Goal: Task Accomplishment & Management: Manage account settings

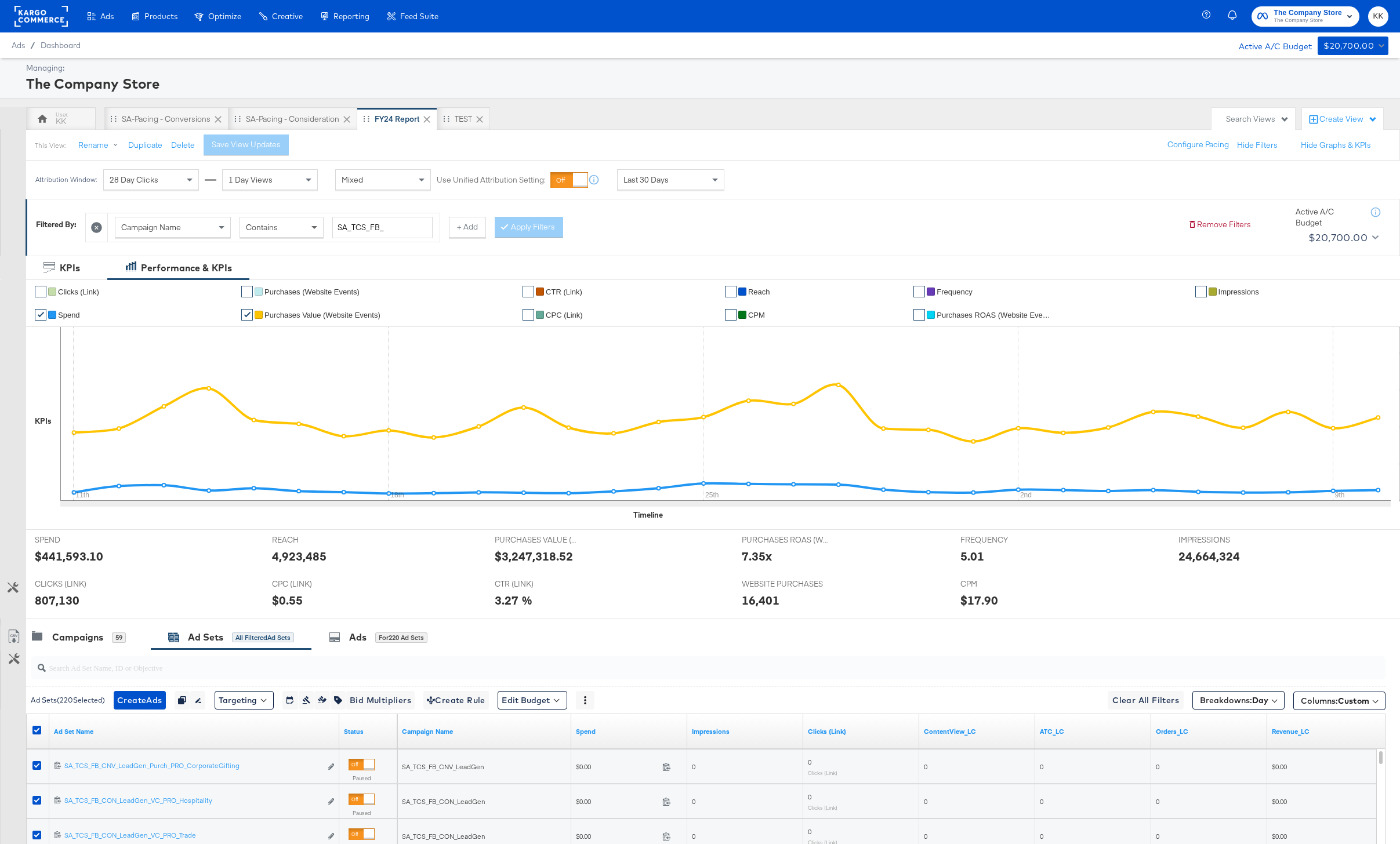
scroll to position [95, 0]
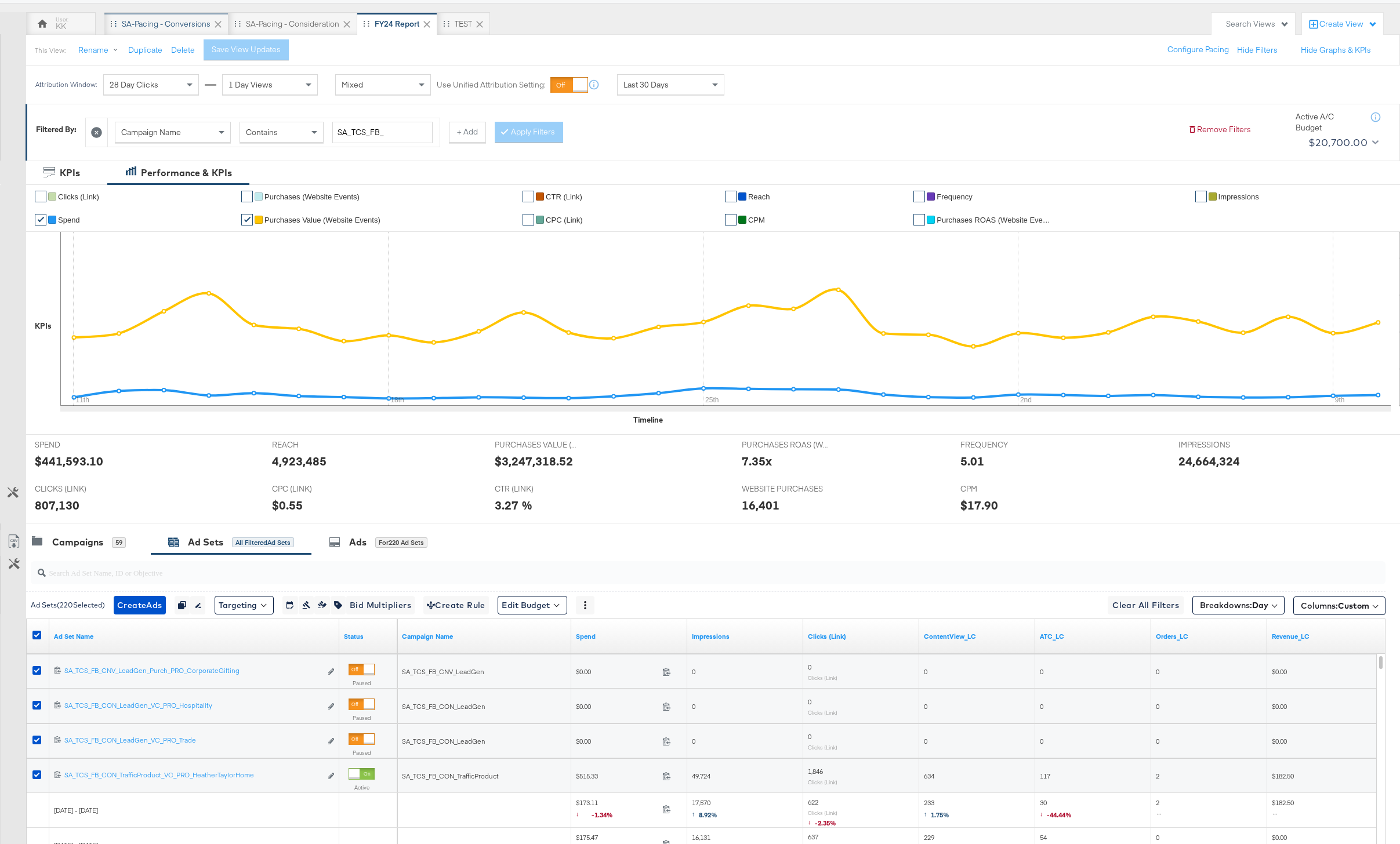
click at [166, 27] on div "SA-Pacing - Conversions" at bounding box center [166, 24] width 89 height 11
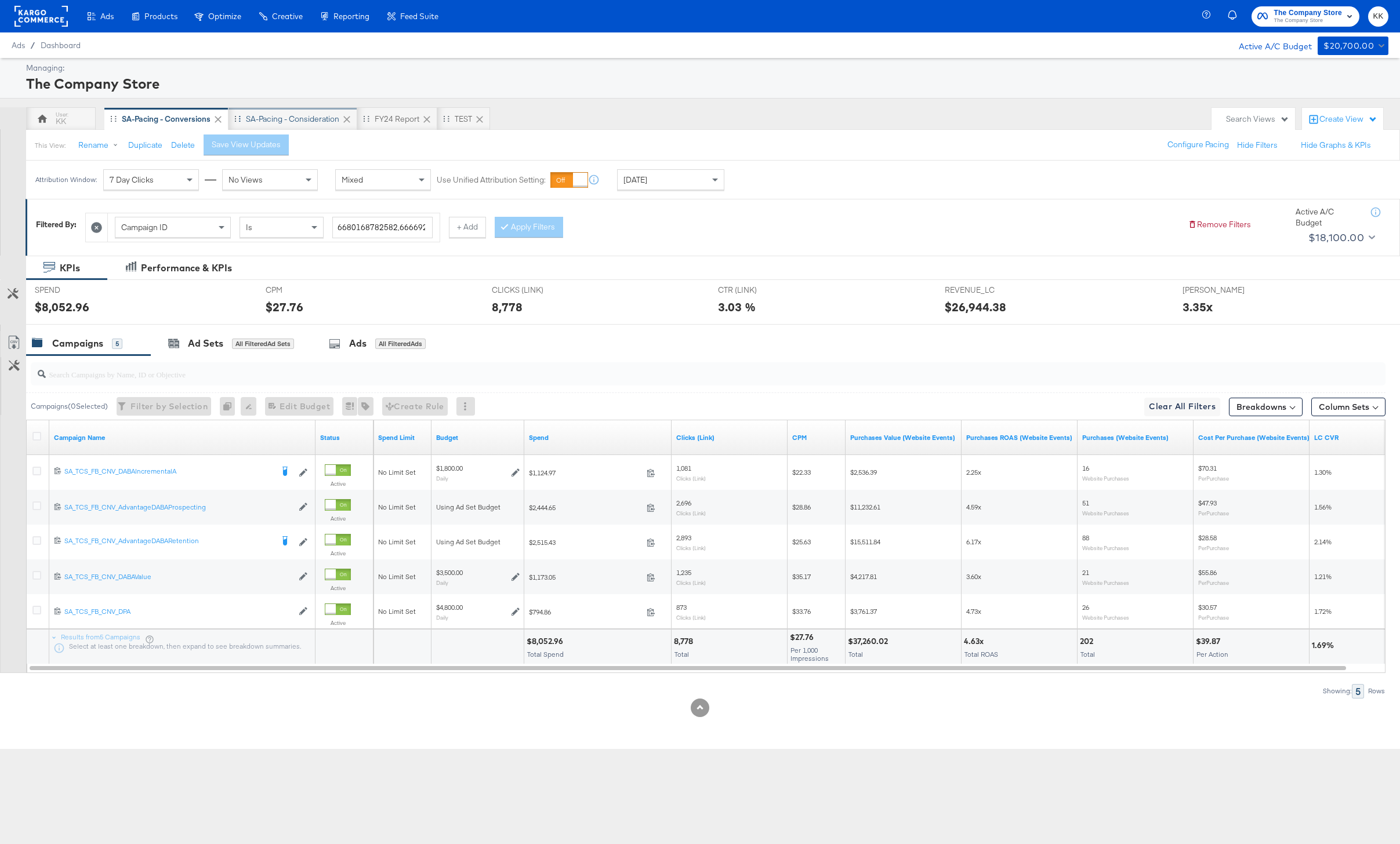
click at [291, 112] on div "SA-Pacing - Consideration" at bounding box center [293, 119] width 128 height 24
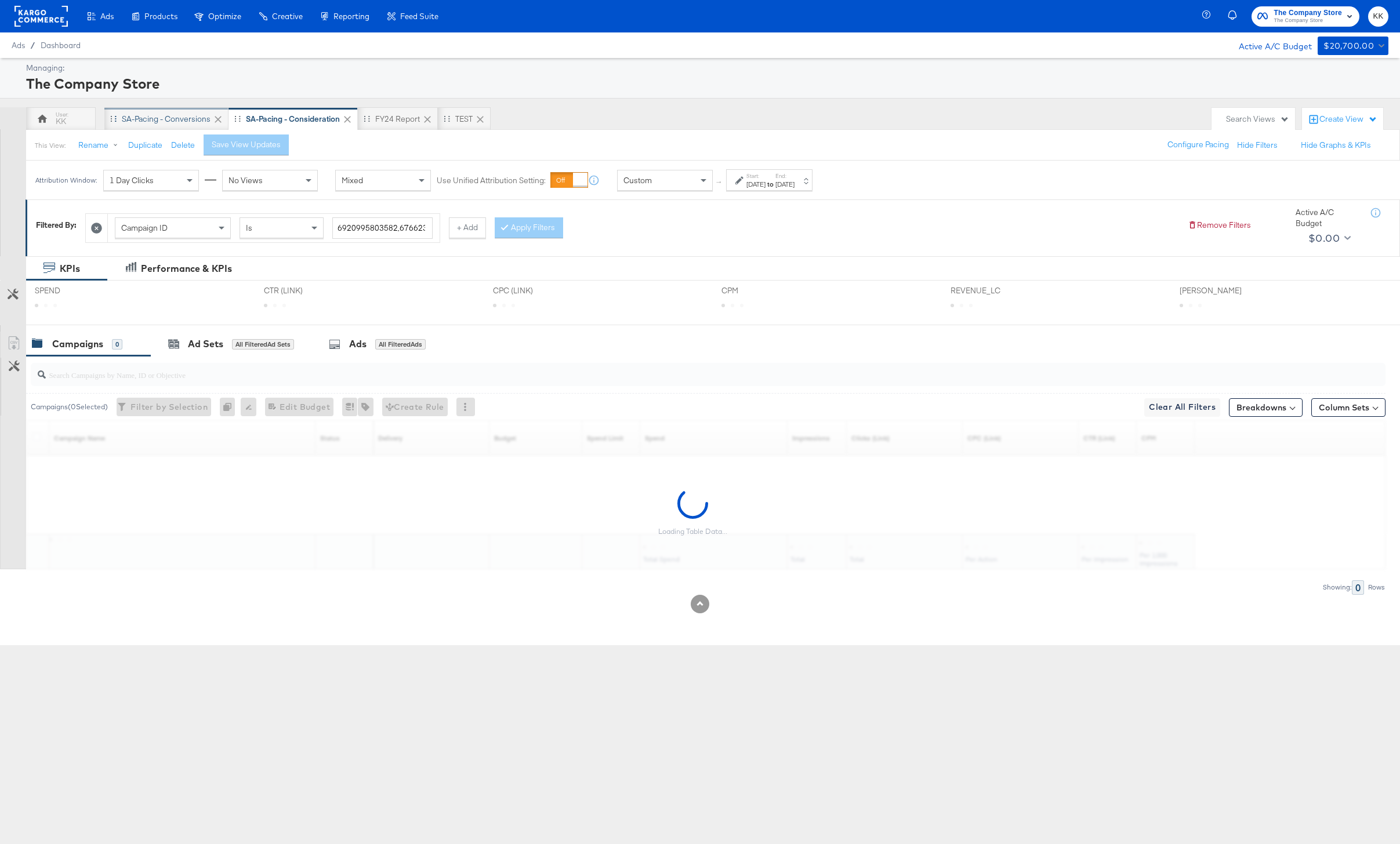
click at [175, 114] on div "SA-Pacing - Conversions" at bounding box center [166, 119] width 89 height 11
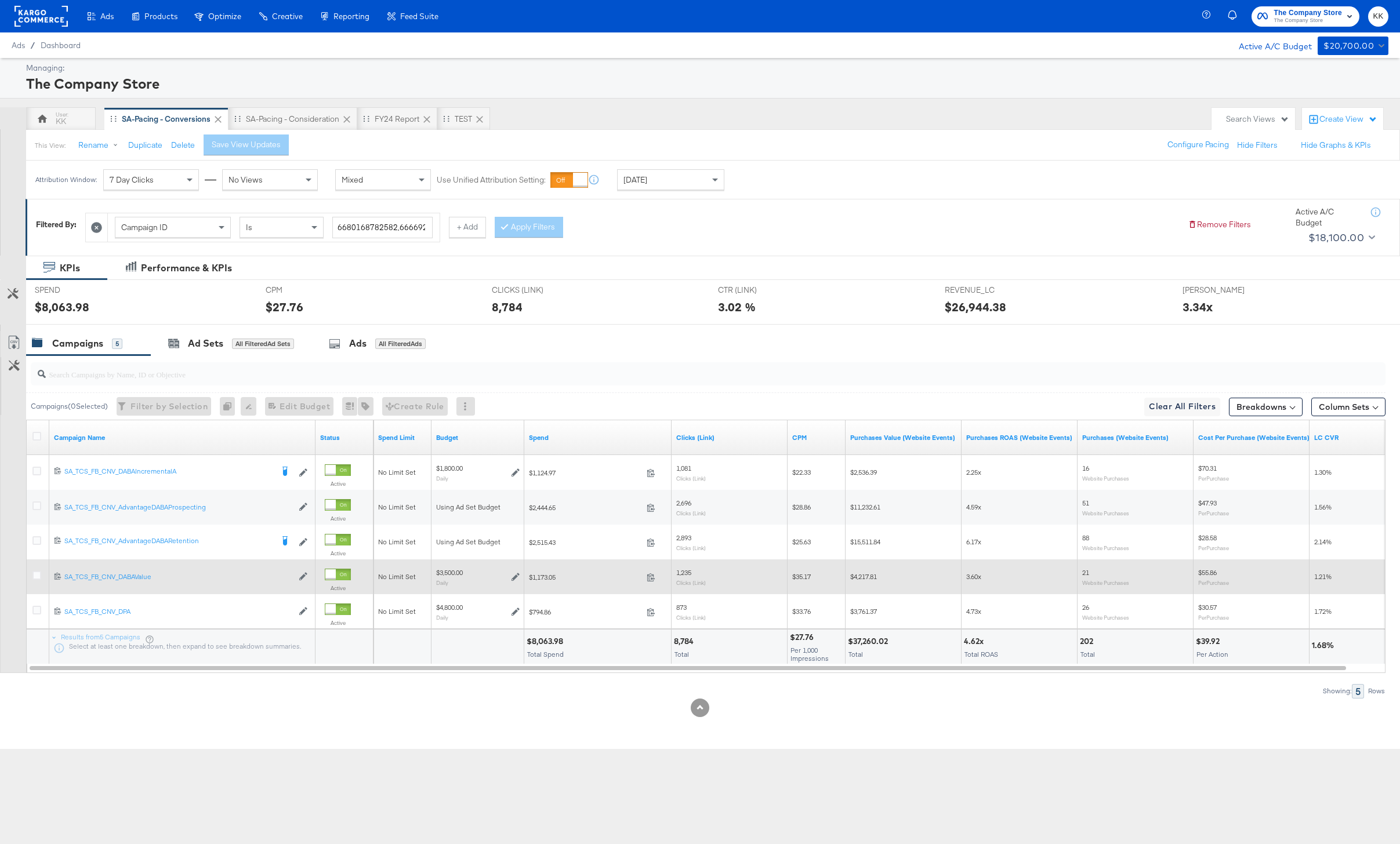
click at [42, 576] on div at bounding box center [39, 576] width 12 height 11
click at [34, 580] on div at bounding box center [39, 576] width 12 height 11
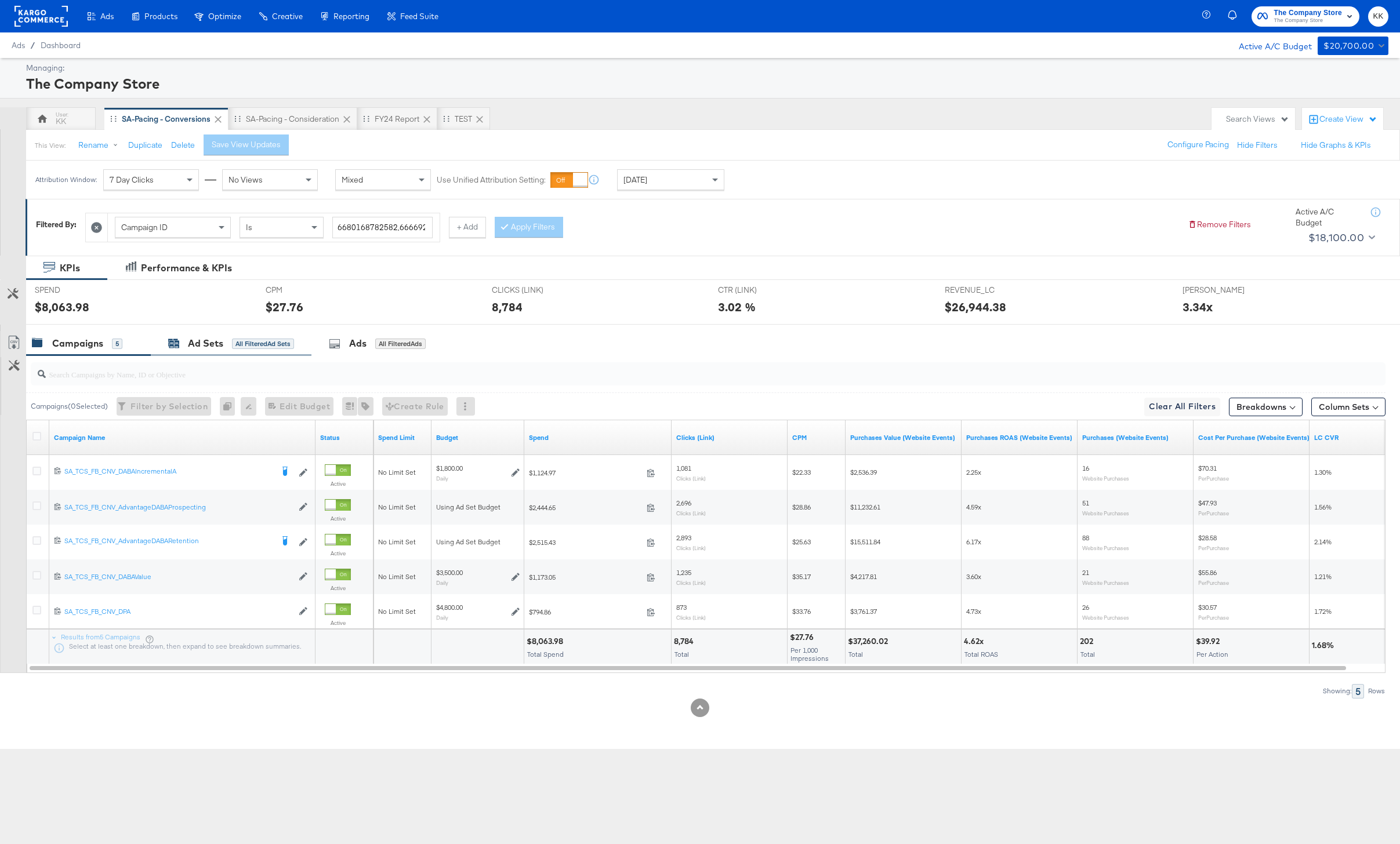
click at [231, 340] on div "Ad Sets All Filtered Ad Sets" at bounding box center [231, 343] width 126 height 14
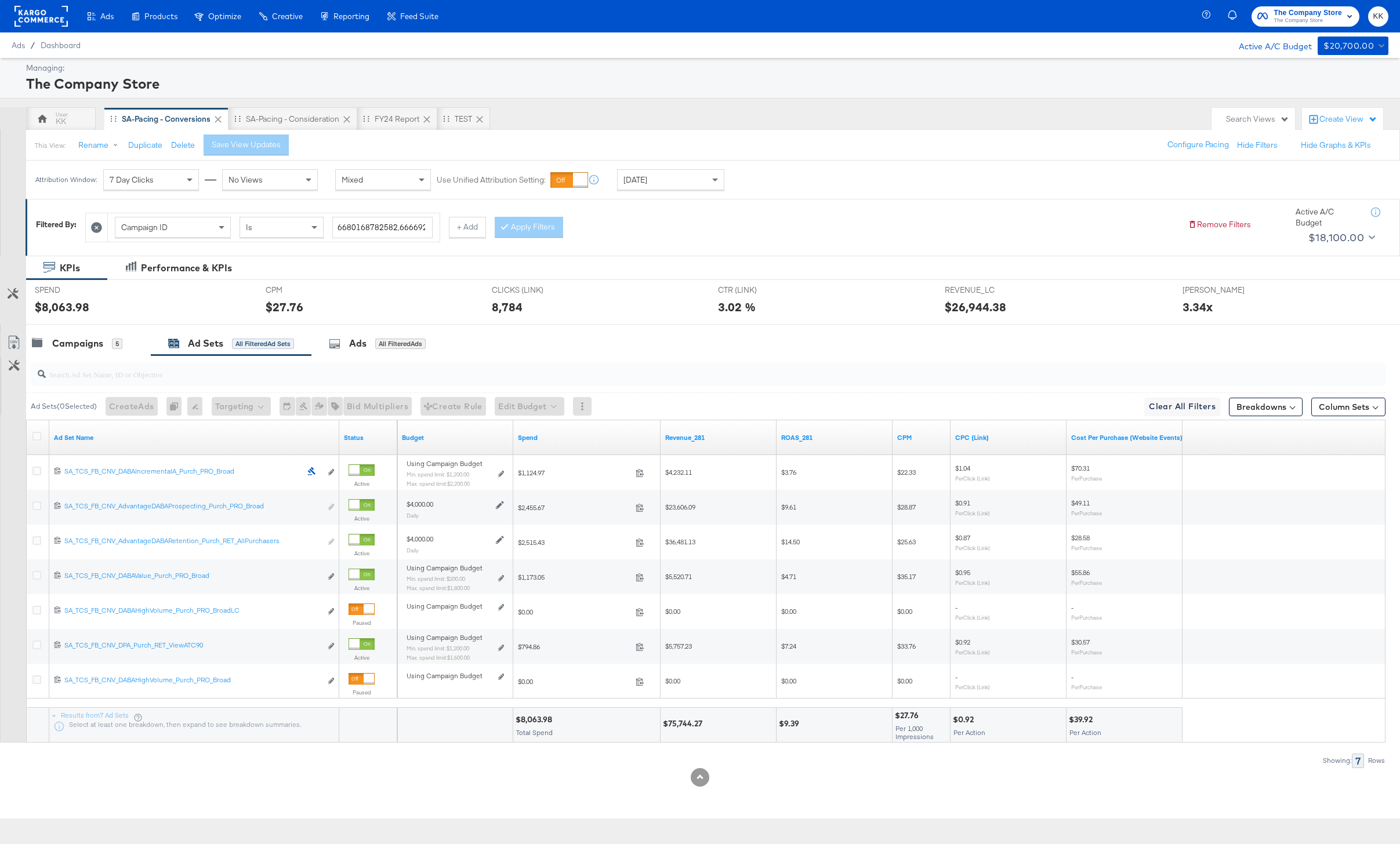
click at [89, 356] on div at bounding box center [705, 374] width 1359 height 37
click at [82, 343] on div "Campaigns" at bounding box center [78, 343] width 51 height 14
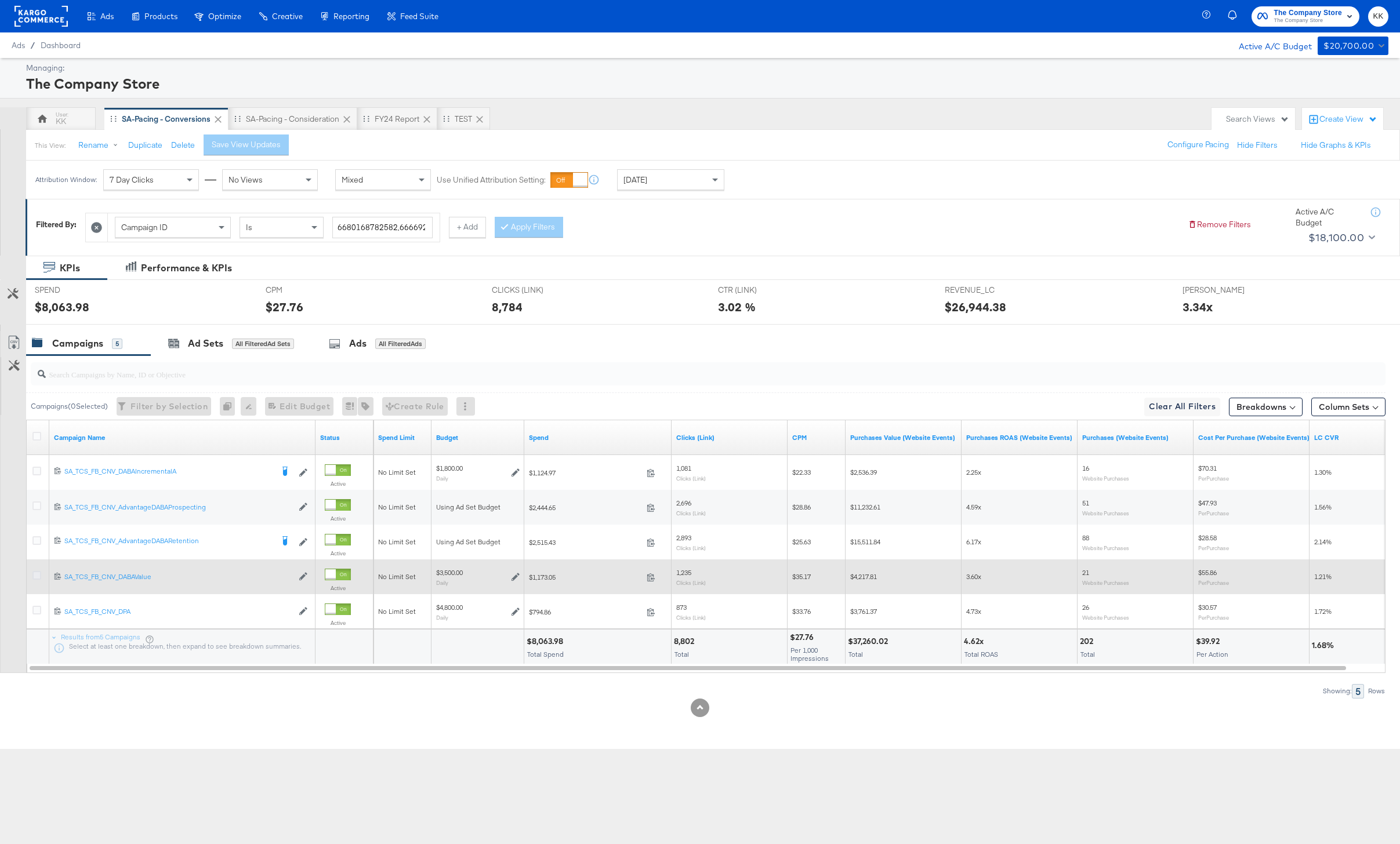
click at [33, 578] on icon at bounding box center [36, 574] width 8 height 8
click at [0, 0] on input "checkbox" at bounding box center [0, 0] width 0 height 0
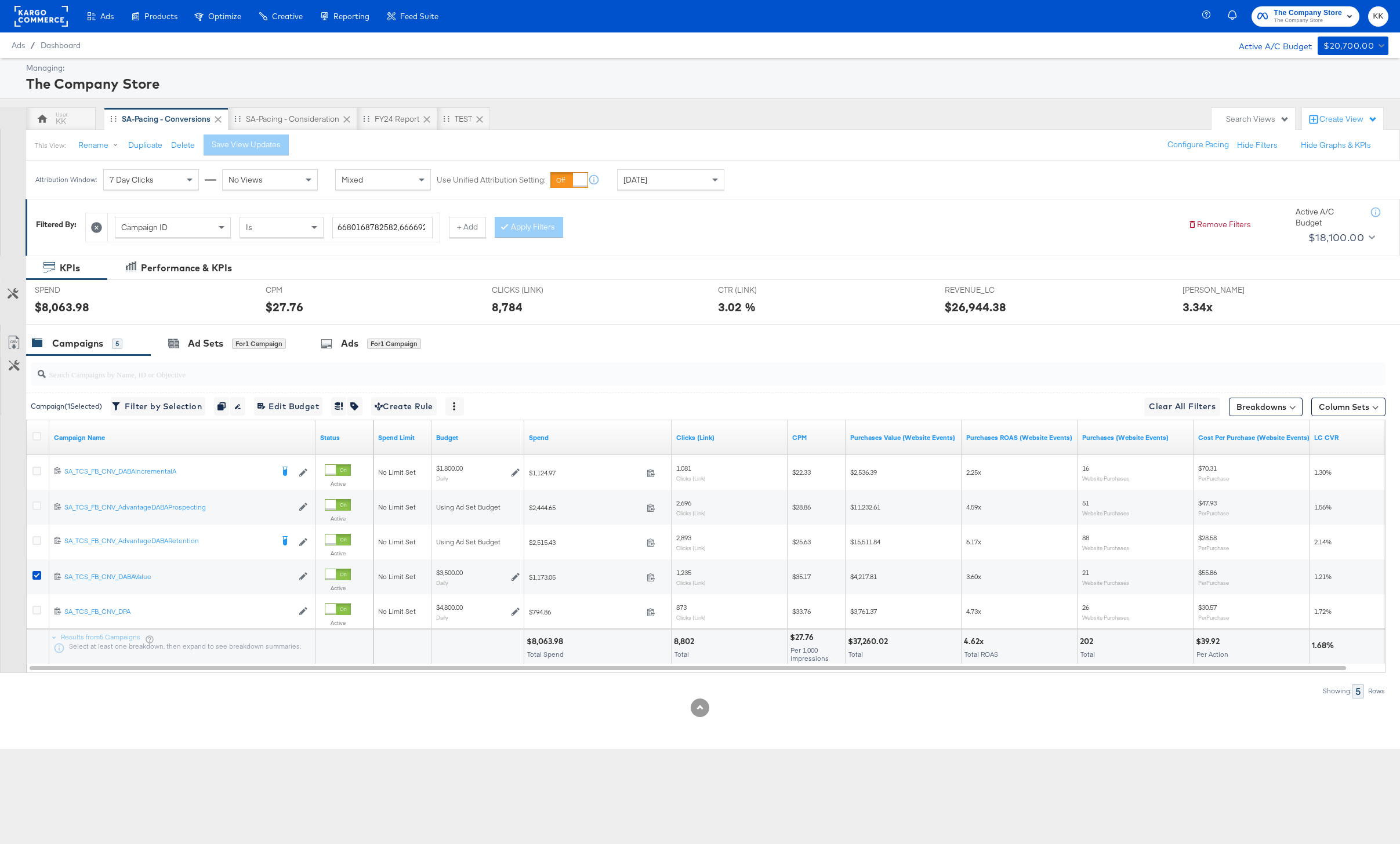
click at [217, 317] on div "SPEND SPEND $8,063.98" at bounding box center [141, 302] width 231 height 44
click at [217, 331] on div "Ad Sets for 1 Campaign" at bounding box center [226, 343] width 153 height 25
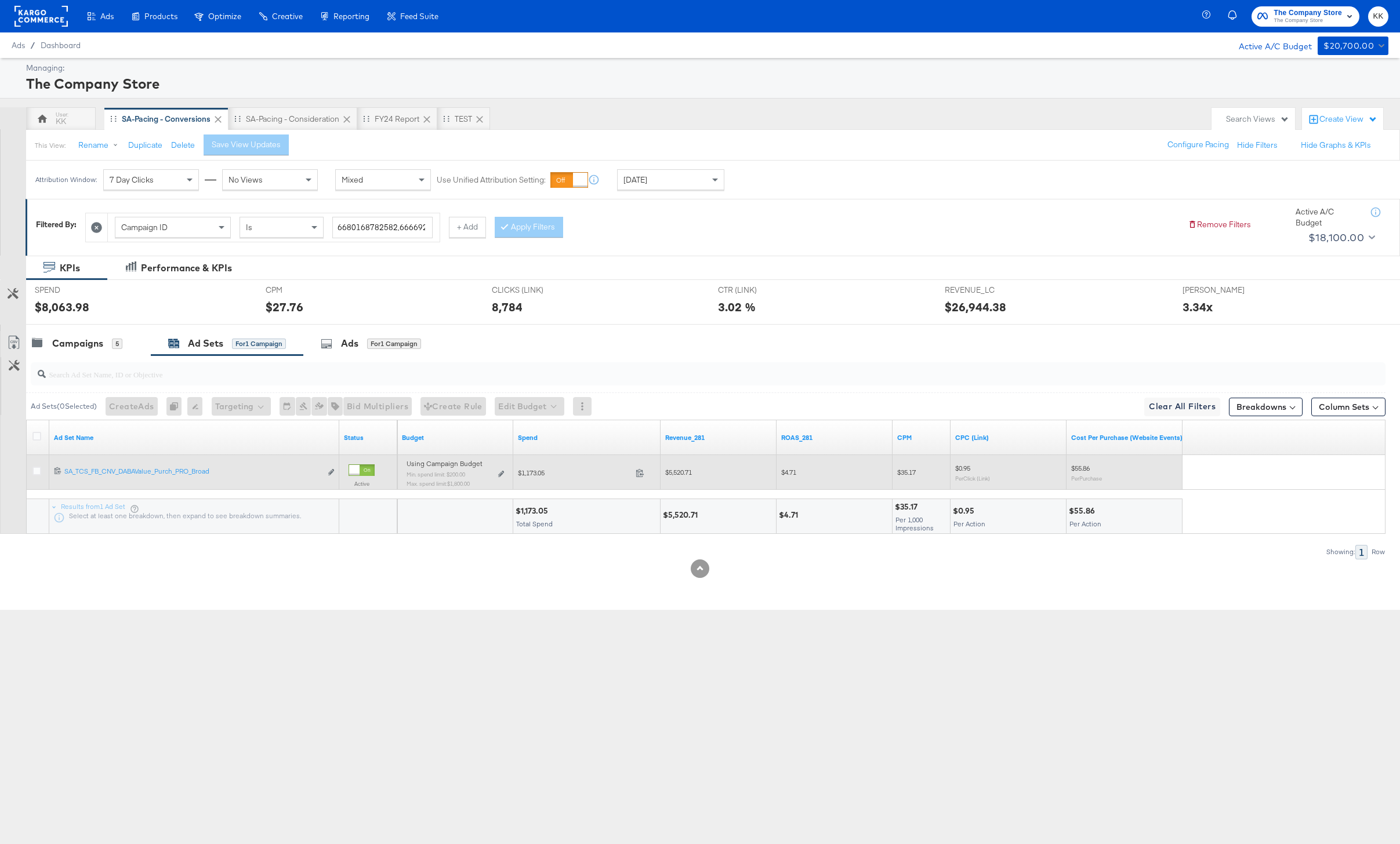
click at [500, 469] on div "Using Campaign Budget Min. spend limit: $200.00 Max. spend limit : $1,800.00 Ed…" at bounding box center [455, 478] width 97 height 27
click at [501, 470] on icon at bounding box center [501, 473] width 6 height 6
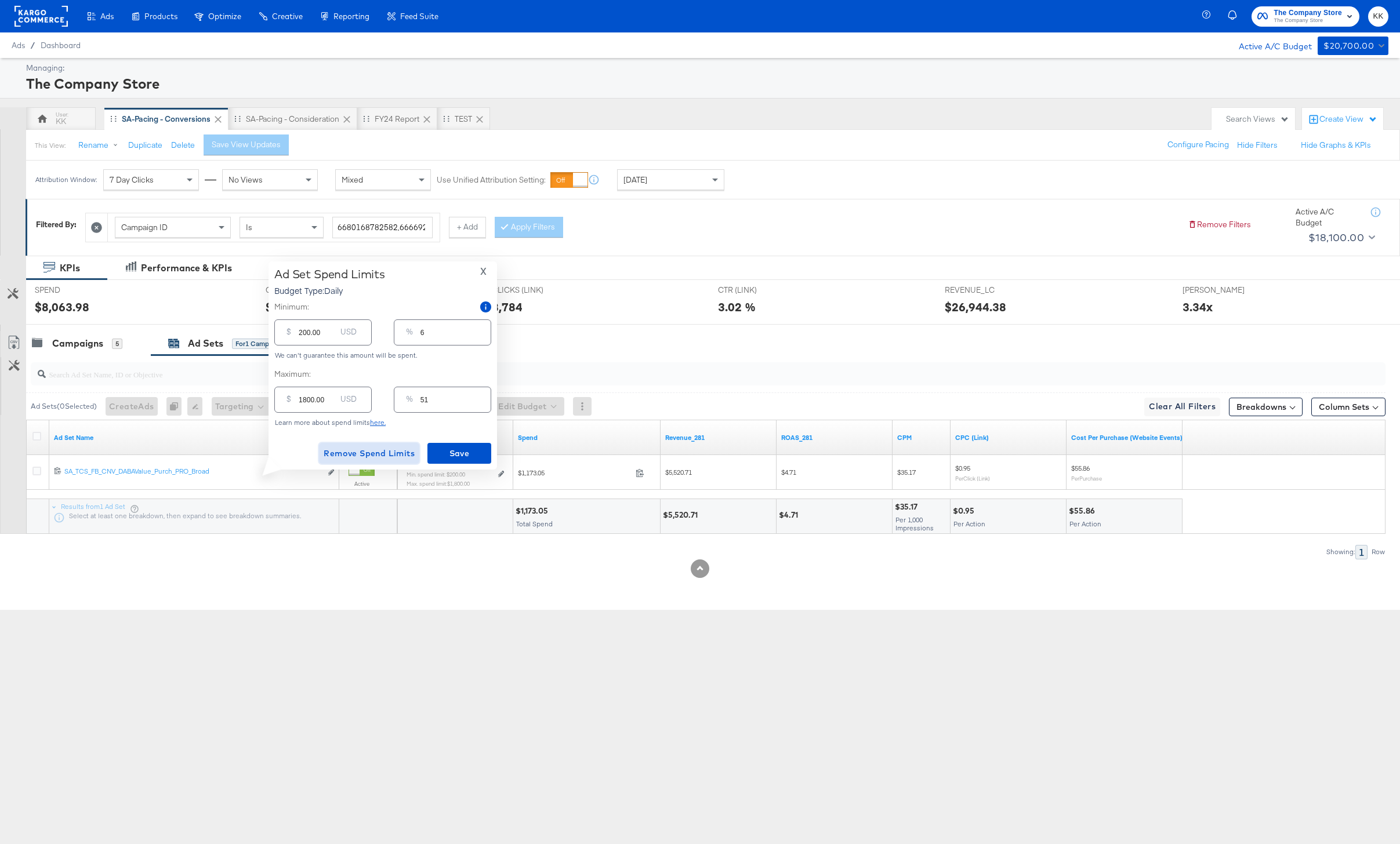
click at [349, 457] on span "Remove Spend Limits" at bounding box center [369, 453] width 91 height 14
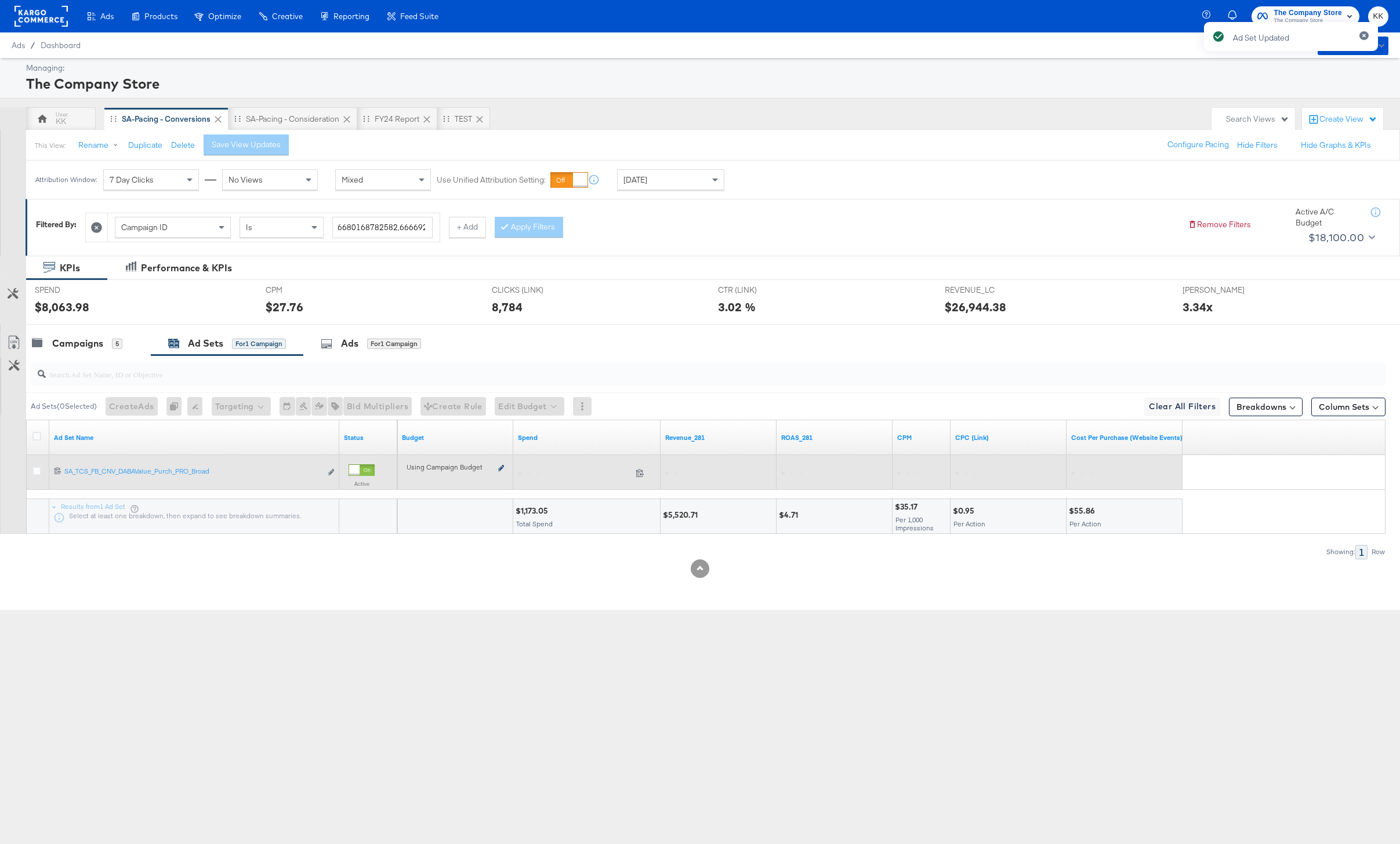
click at [500, 466] on icon at bounding box center [501, 468] width 6 height 6
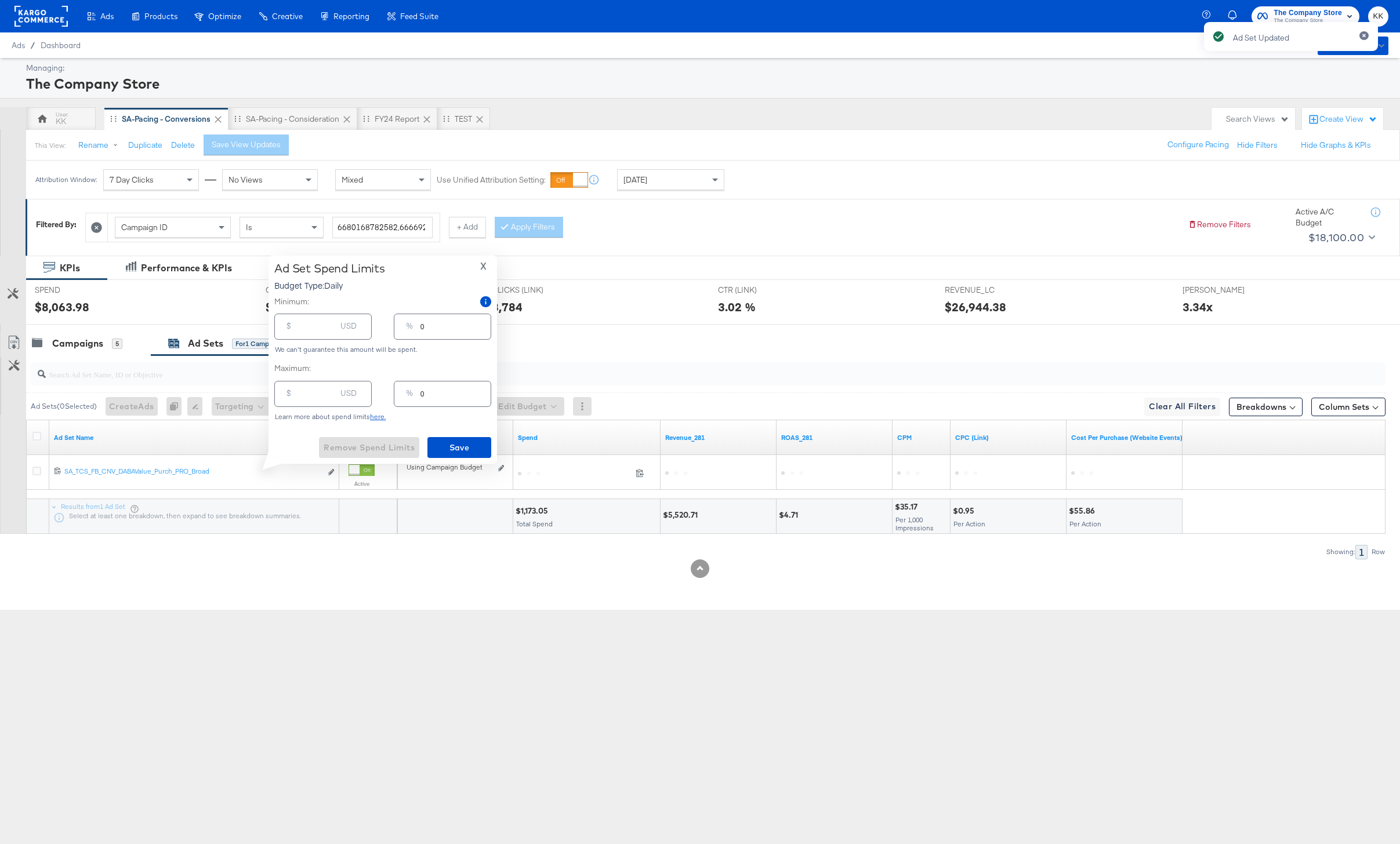
type input "-1"
click at [327, 329] on input "-1" at bounding box center [317, 321] width 37 height 25
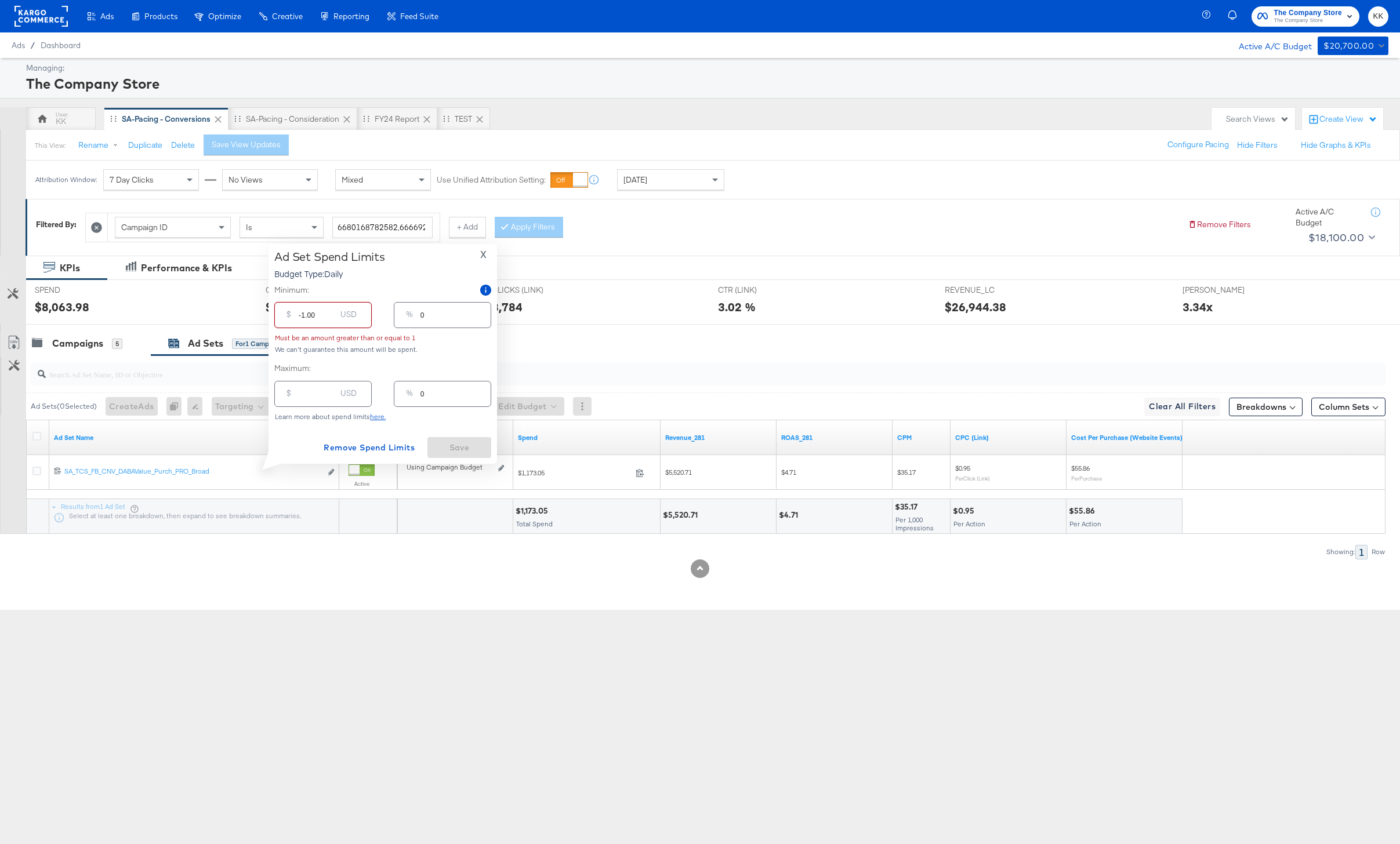
type input "1.00"
type input ".00"
type input "9.00"
type input "90.00"
type input "3"
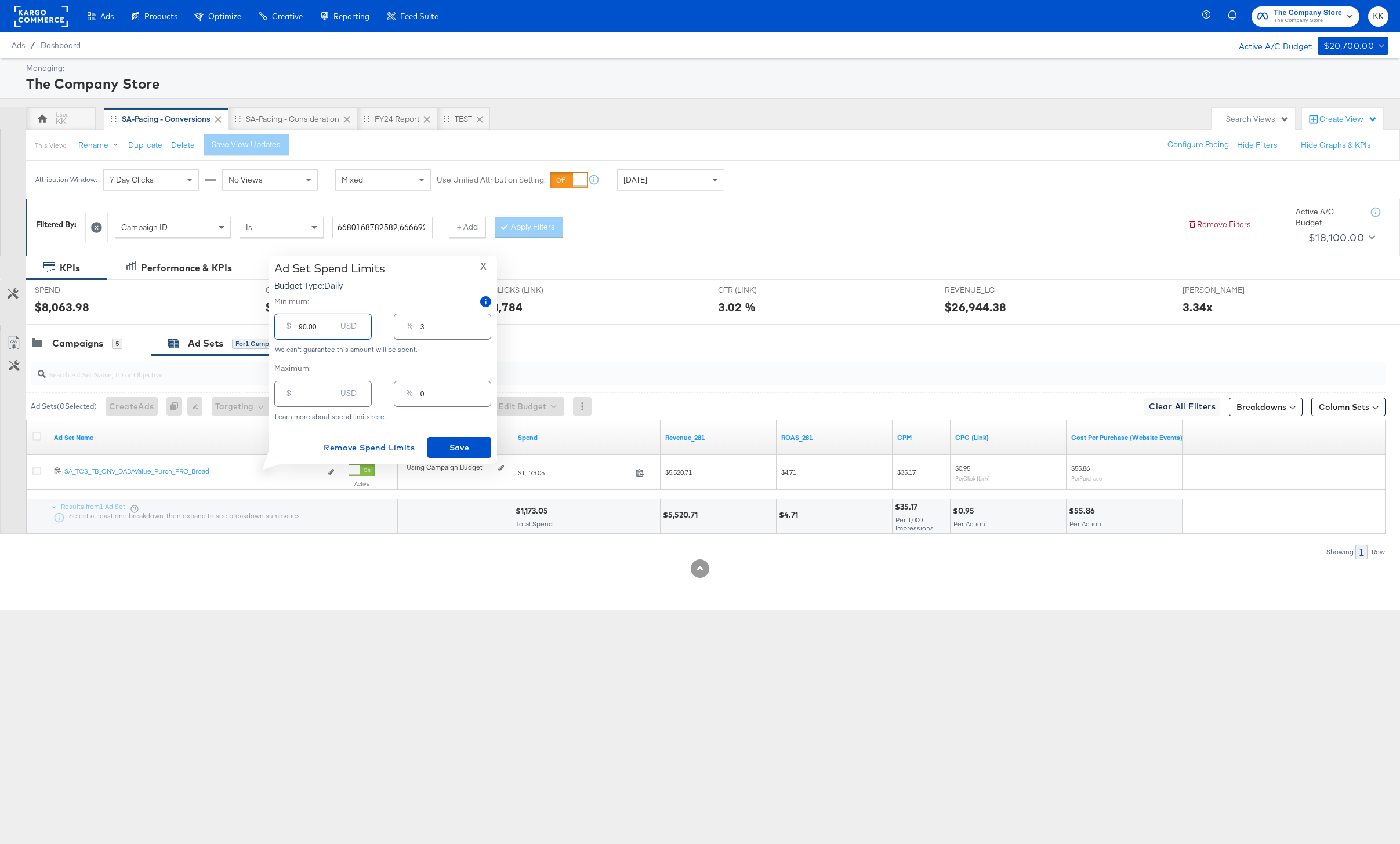
type input "900.00"
type input "26"
type input "900.00"
click at [453, 442] on span "Save" at bounding box center [459, 447] width 55 height 14
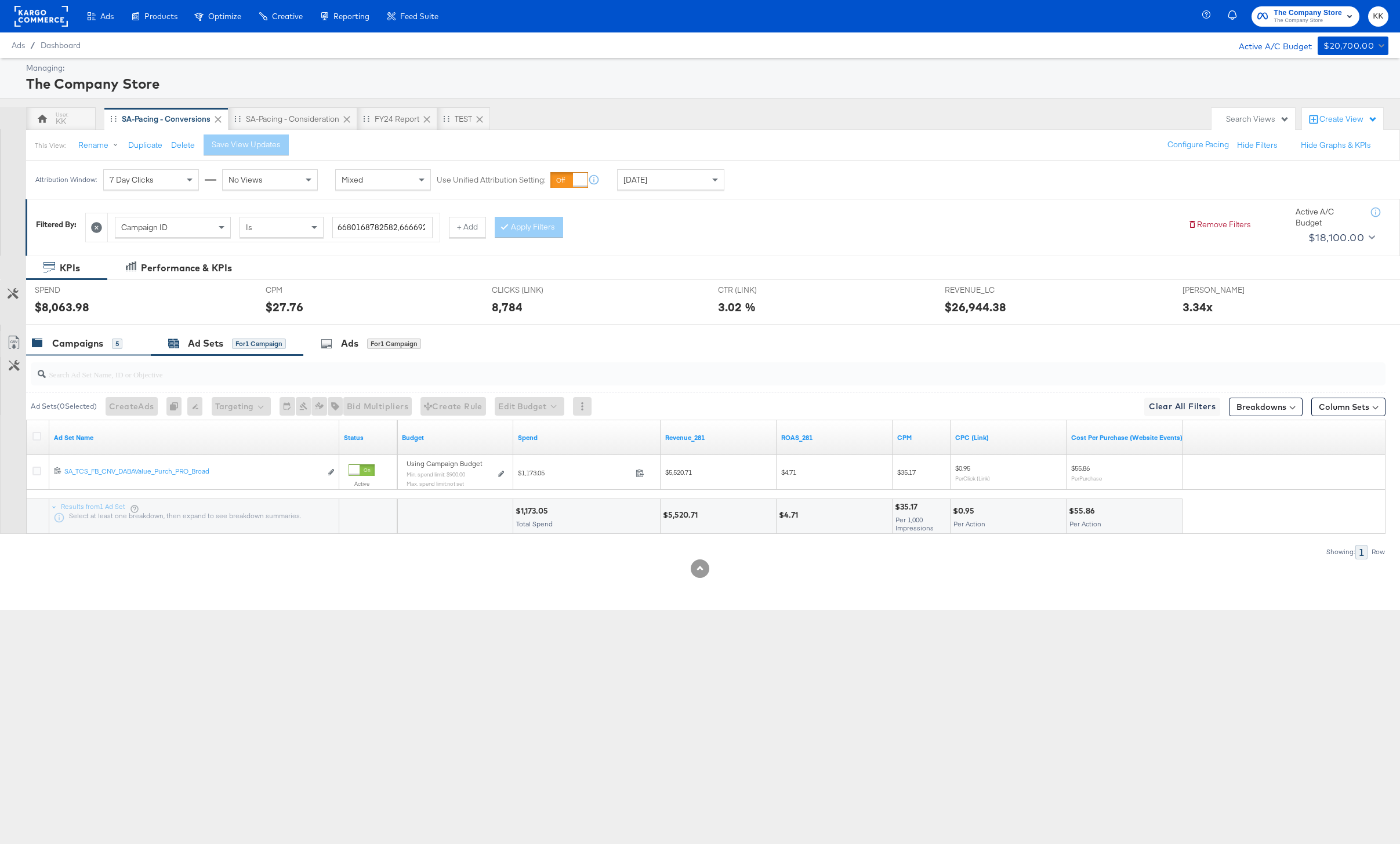
click at [88, 333] on div "Campaigns 5" at bounding box center [88, 343] width 125 height 25
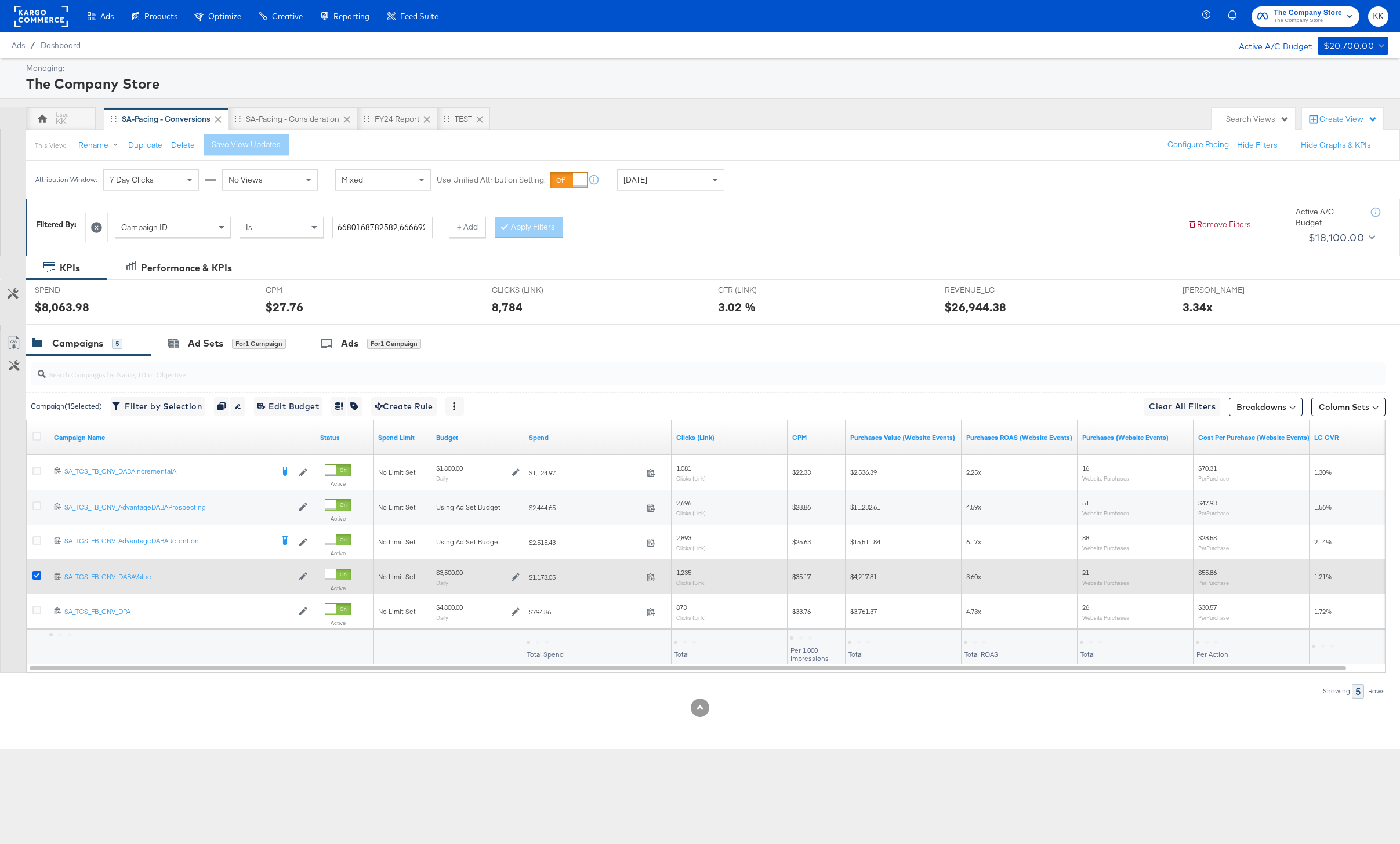
click at [36, 572] on icon at bounding box center [36, 574] width 8 height 8
click at [0, 0] on input "checkbox" at bounding box center [0, 0] width 0 height 0
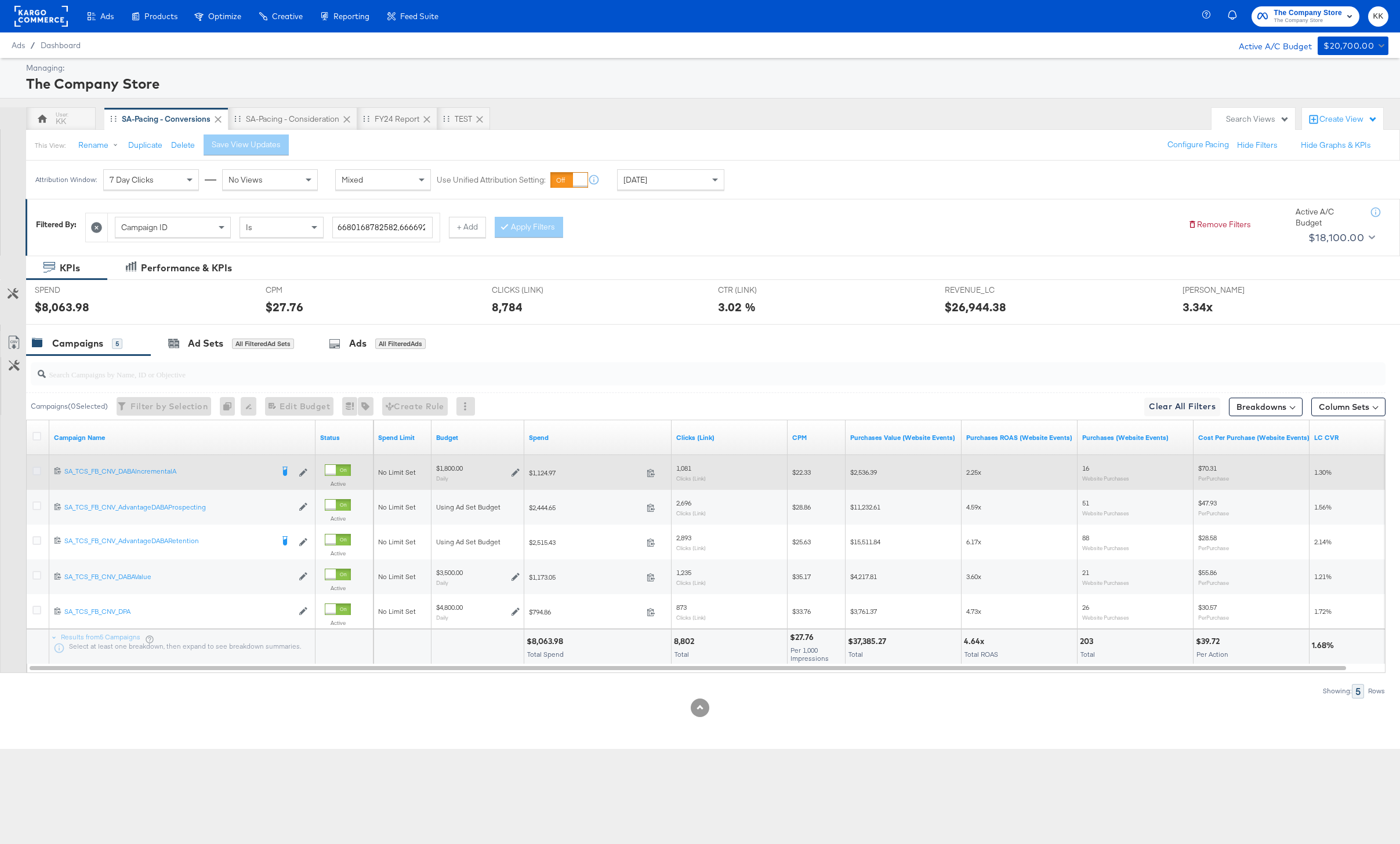
click at [34, 472] on icon at bounding box center [36, 470] width 8 height 8
click at [0, 0] on input "checkbox" at bounding box center [0, 0] width 0 height 0
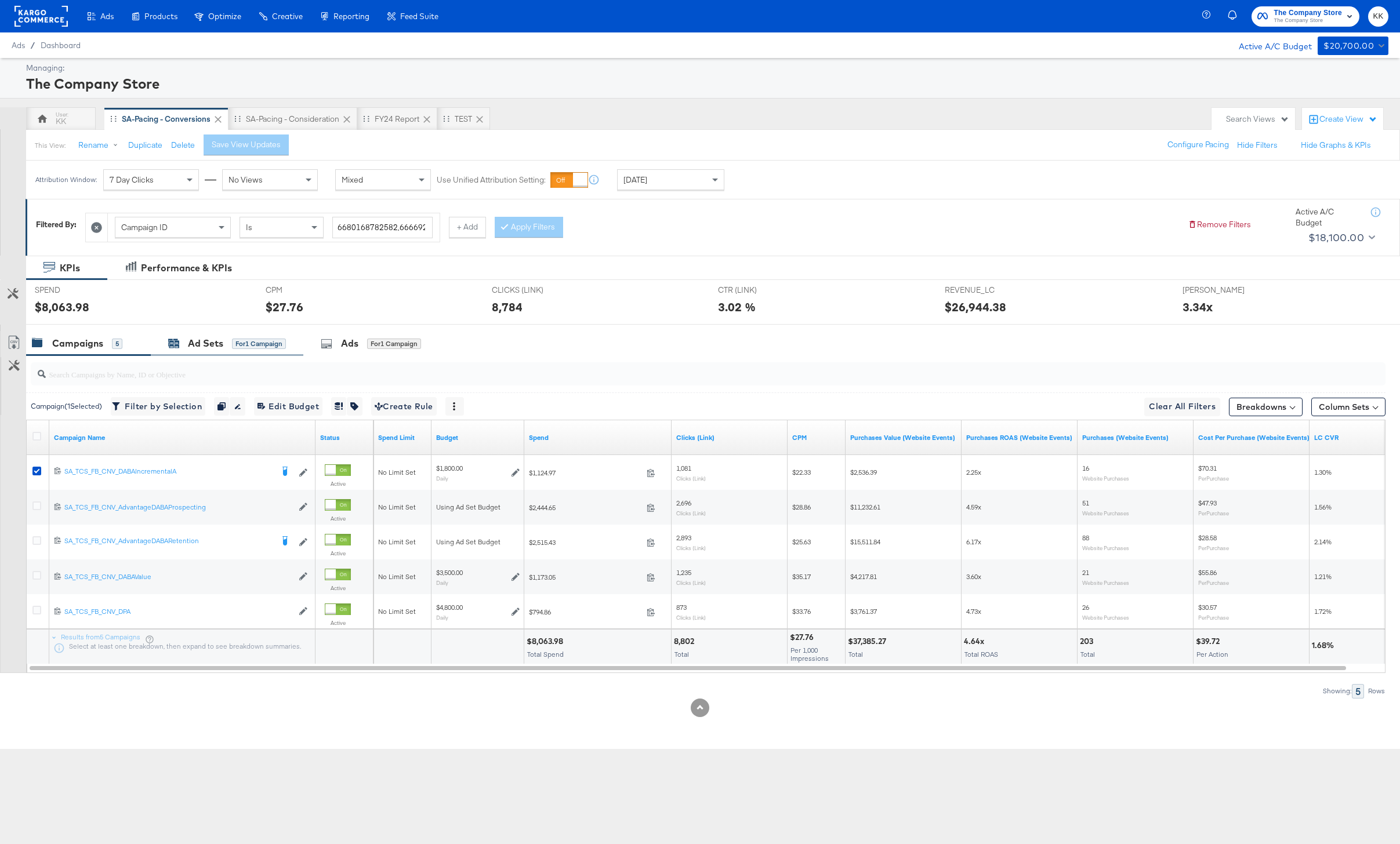
click at [198, 340] on div "Ad Sets" at bounding box center [205, 343] width 36 height 14
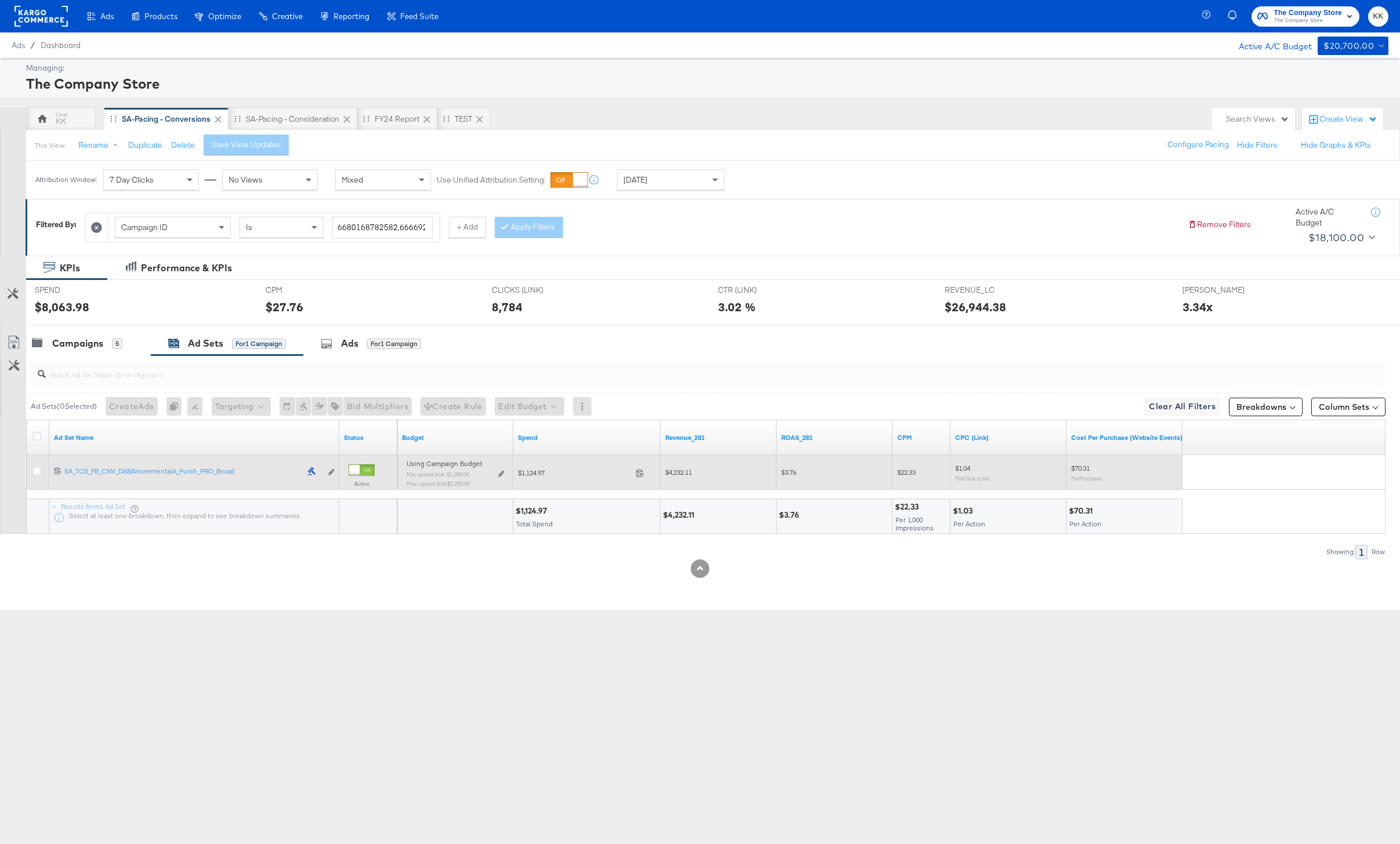
click at [499, 469] on div "Using Campaign Budget Min. spend limit: $1,200.00 Max. spend limit : $2,200.00 …" at bounding box center [455, 478] width 97 height 27
click at [499, 471] on icon at bounding box center [501, 473] width 6 height 6
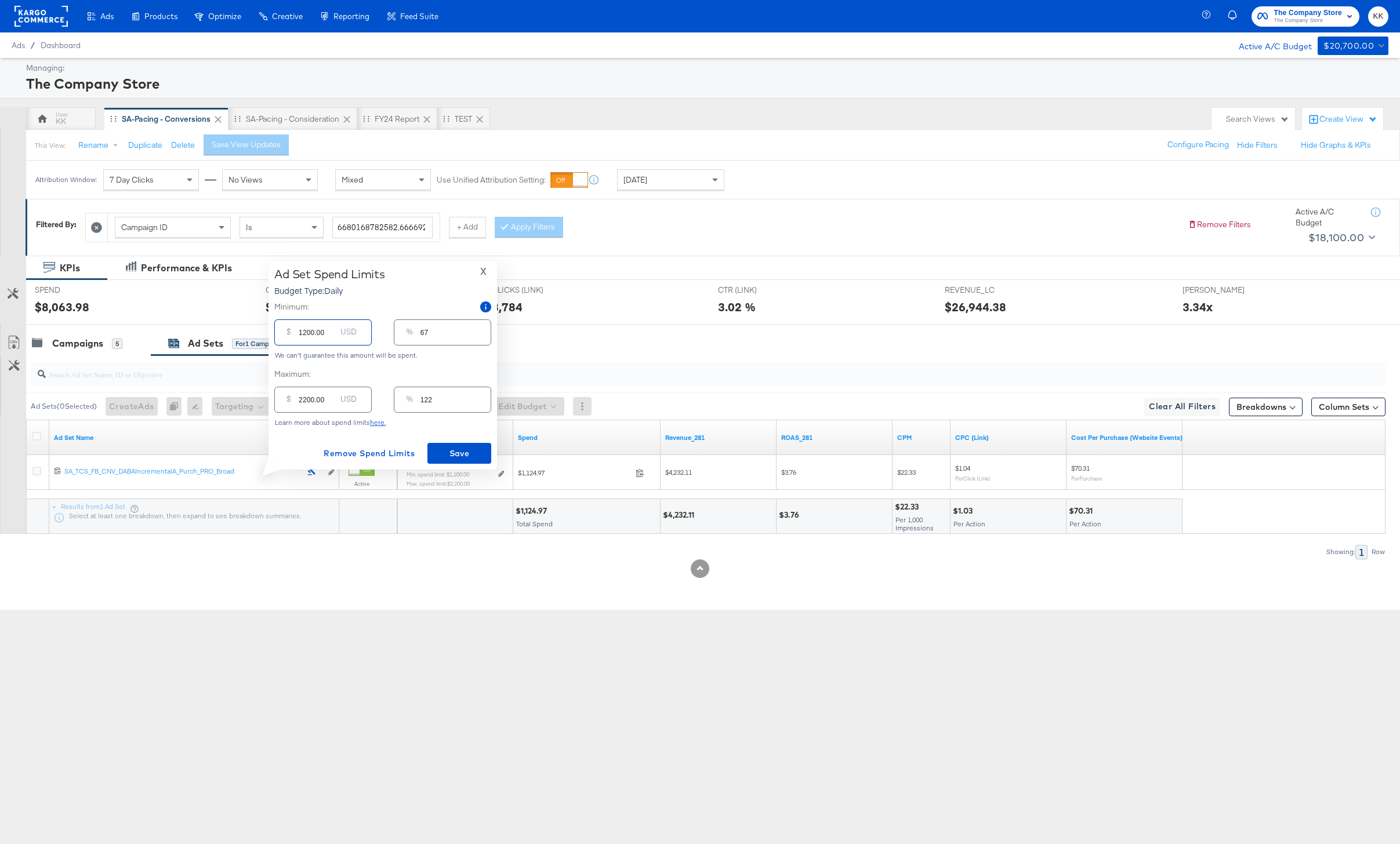
click at [304, 335] on input "1200.00" at bounding box center [317, 327] width 37 height 25
type input "200.00"
type input "11"
type input "00.00"
type input "0"
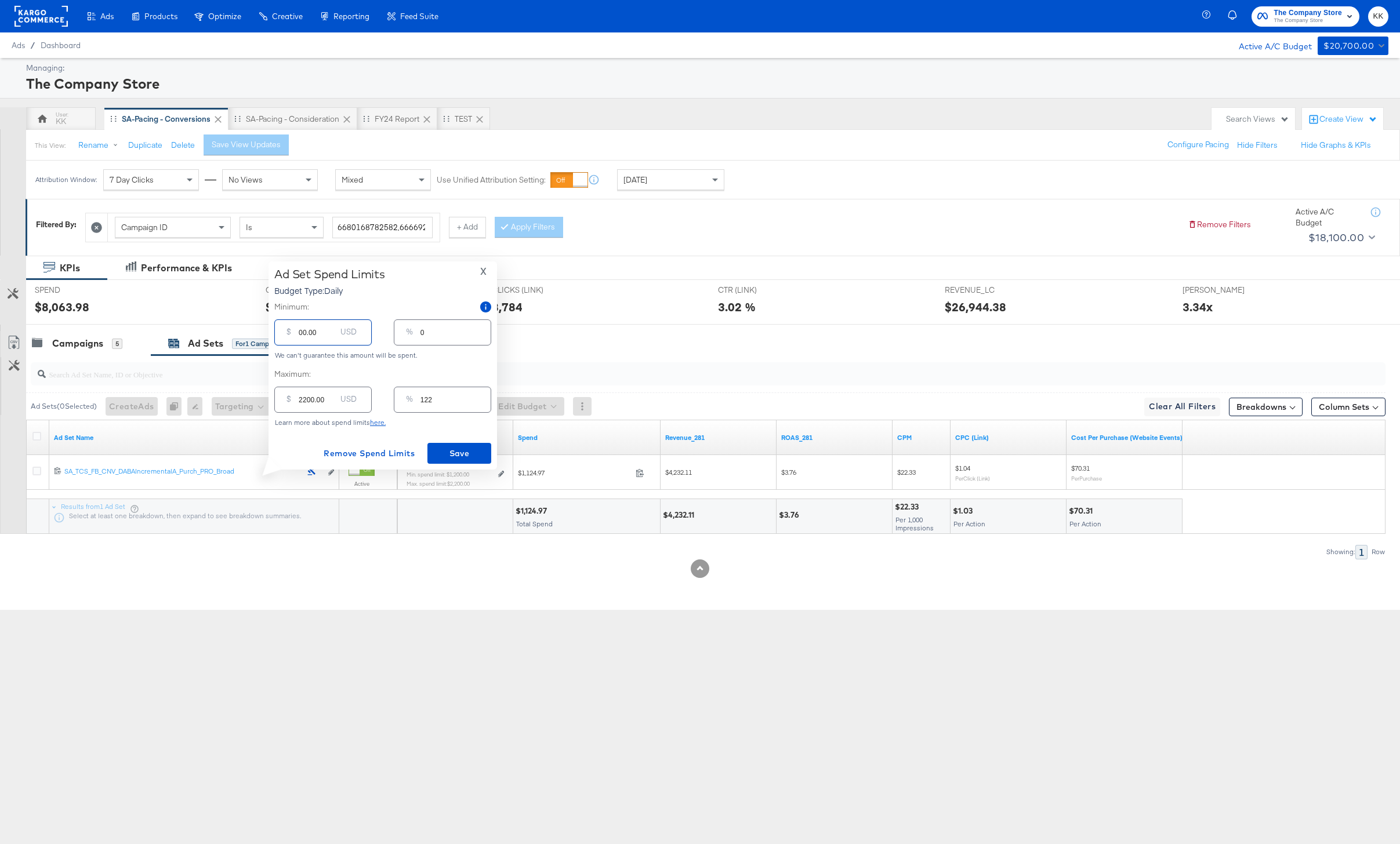
type input "500.00"
type input "28"
type input "500.00"
drag, startPoint x: 305, startPoint y: 402, endPoint x: 287, endPoint y: 400, distance: 18.1
click at [287, 400] on div "$ 2200.00 USD" at bounding box center [323, 400] width 97 height 26
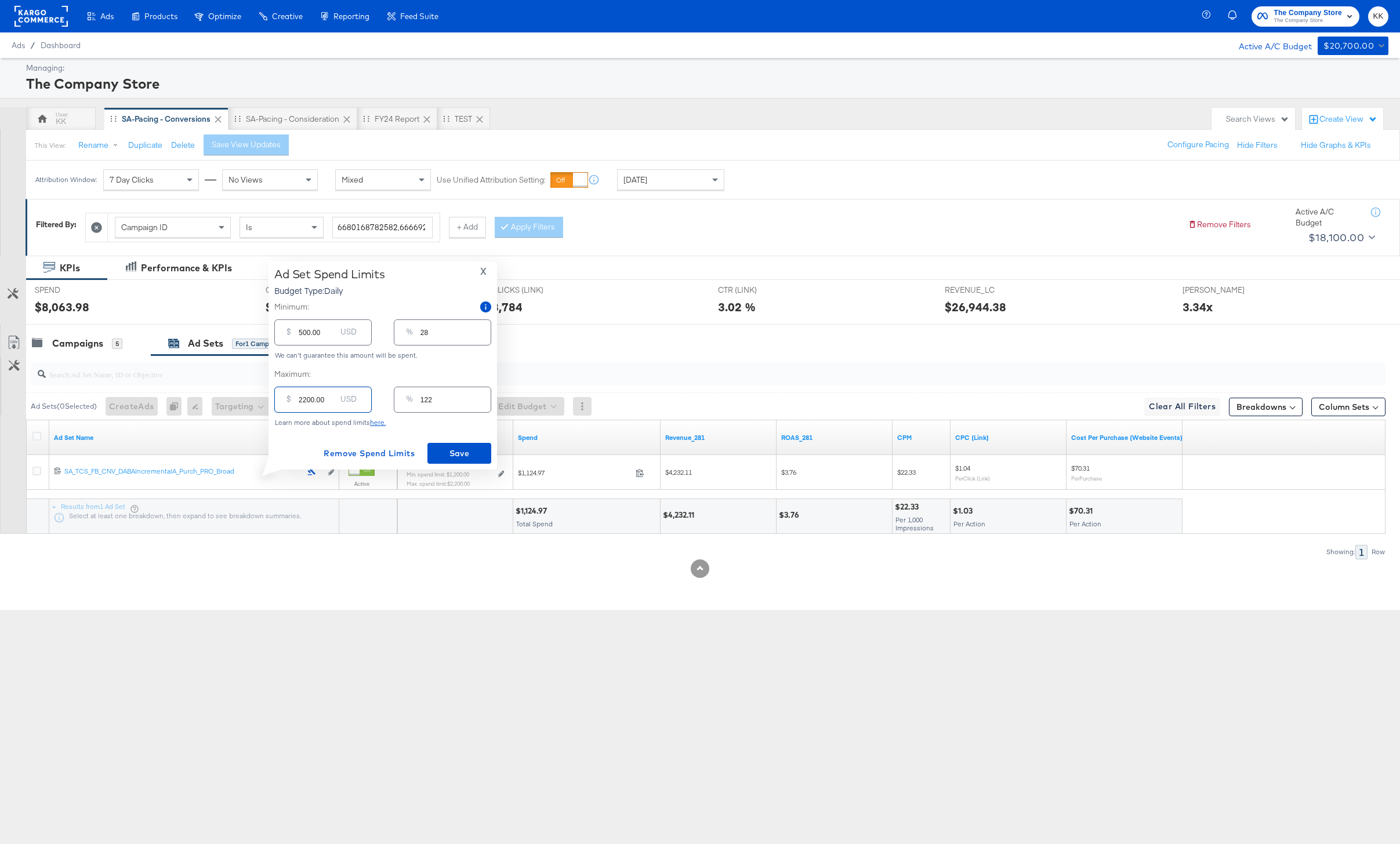
type input "100.00"
type input "6"
type input "1800.00"
type input "100"
type input "1800.00"
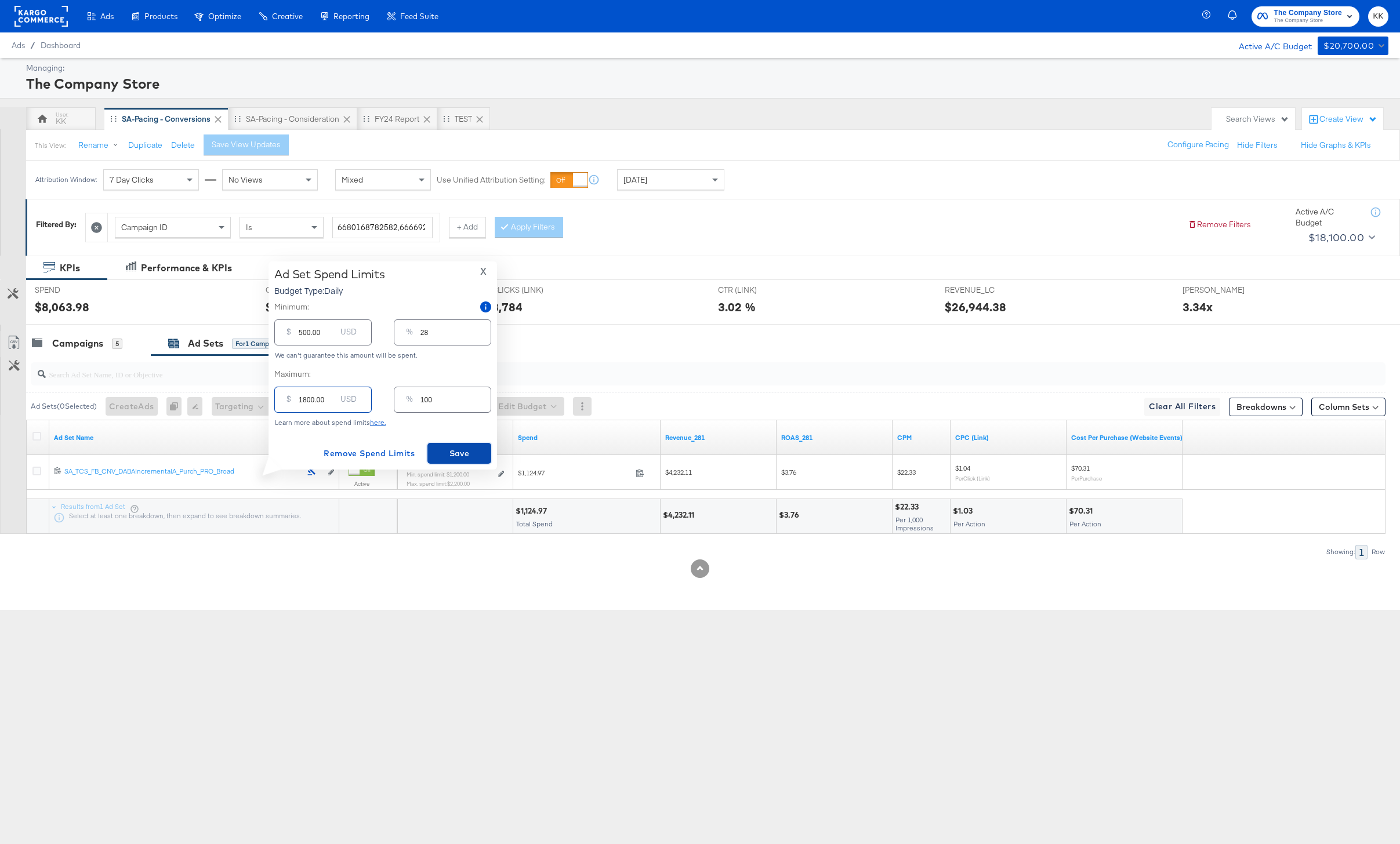
click at [457, 449] on span "Save" at bounding box center [459, 453] width 55 height 14
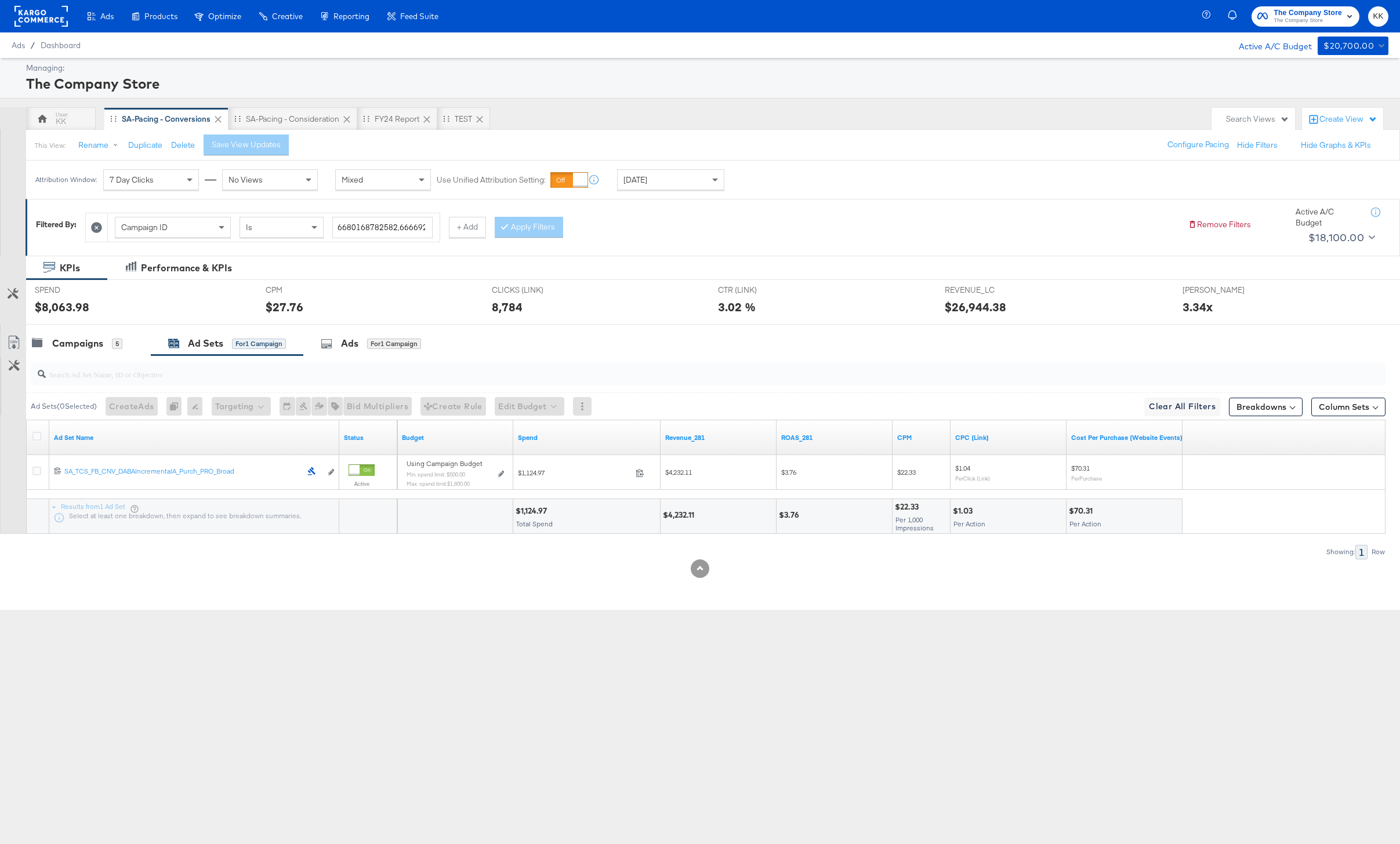
click at [78, 356] on div at bounding box center [705, 374] width 1359 height 37
click at [72, 351] on div "Campaigns 5" at bounding box center [88, 343] width 125 height 25
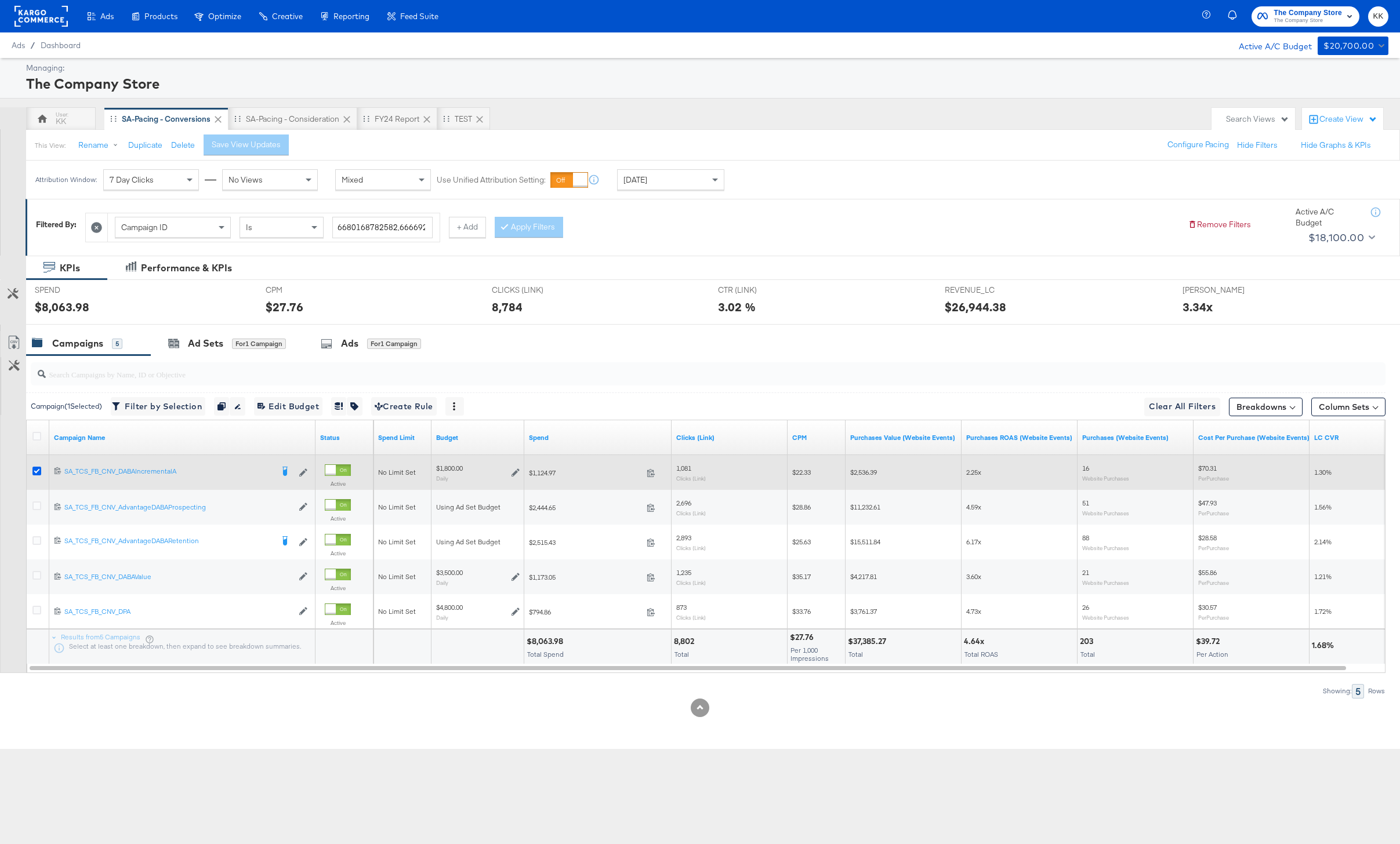
click at [33, 470] on icon at bounding box center [36, 470] width 8 height 8
click at [0, 0] on input "checkbox" at bounding box center [0, 0] width 0 height 0
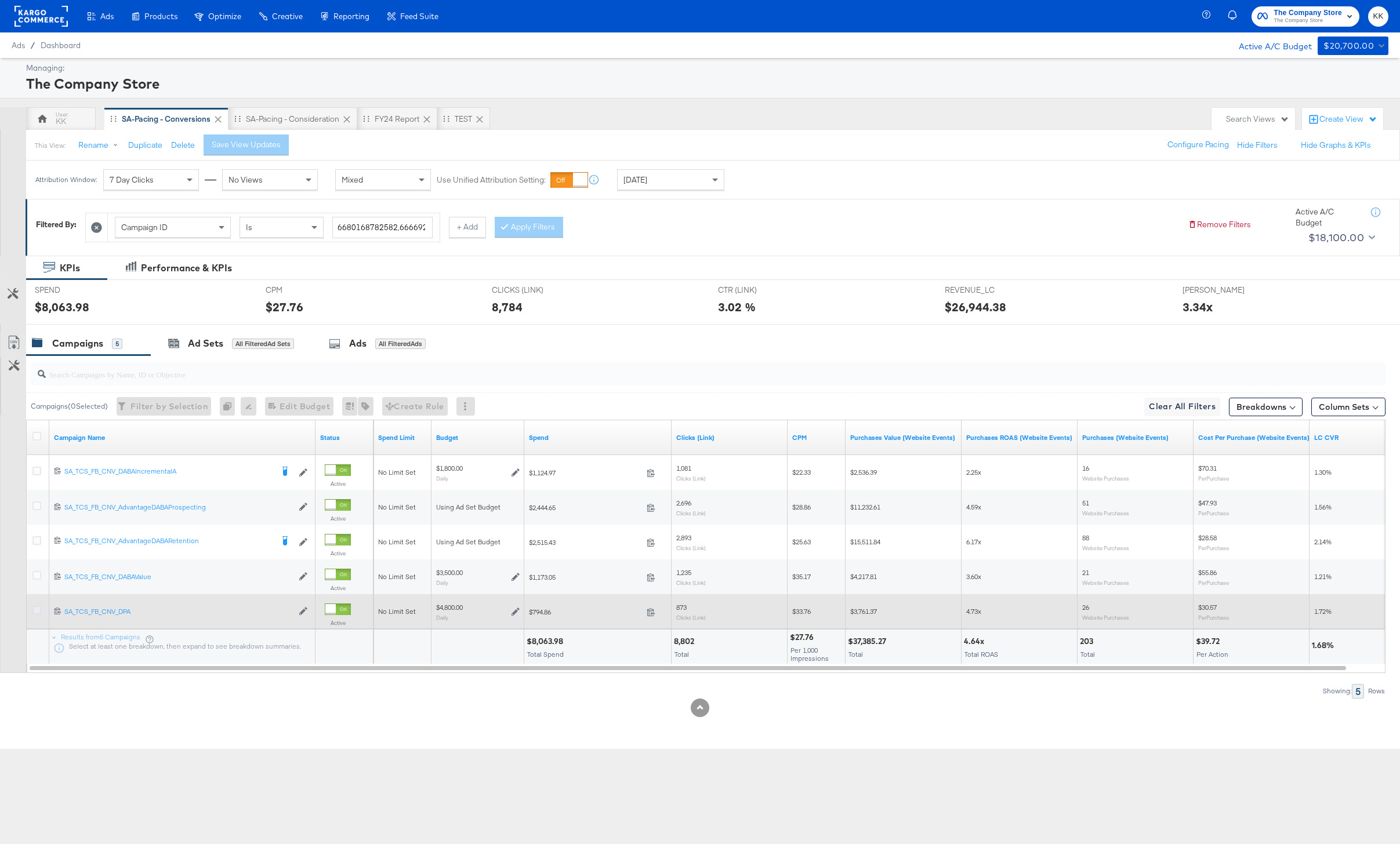
click at [36, 610] on icon at bounding box center [36, 609] width 8 height 8
click at [0, 0] on input "checkbox" at bounding box center [0, 0] width 0 height 0
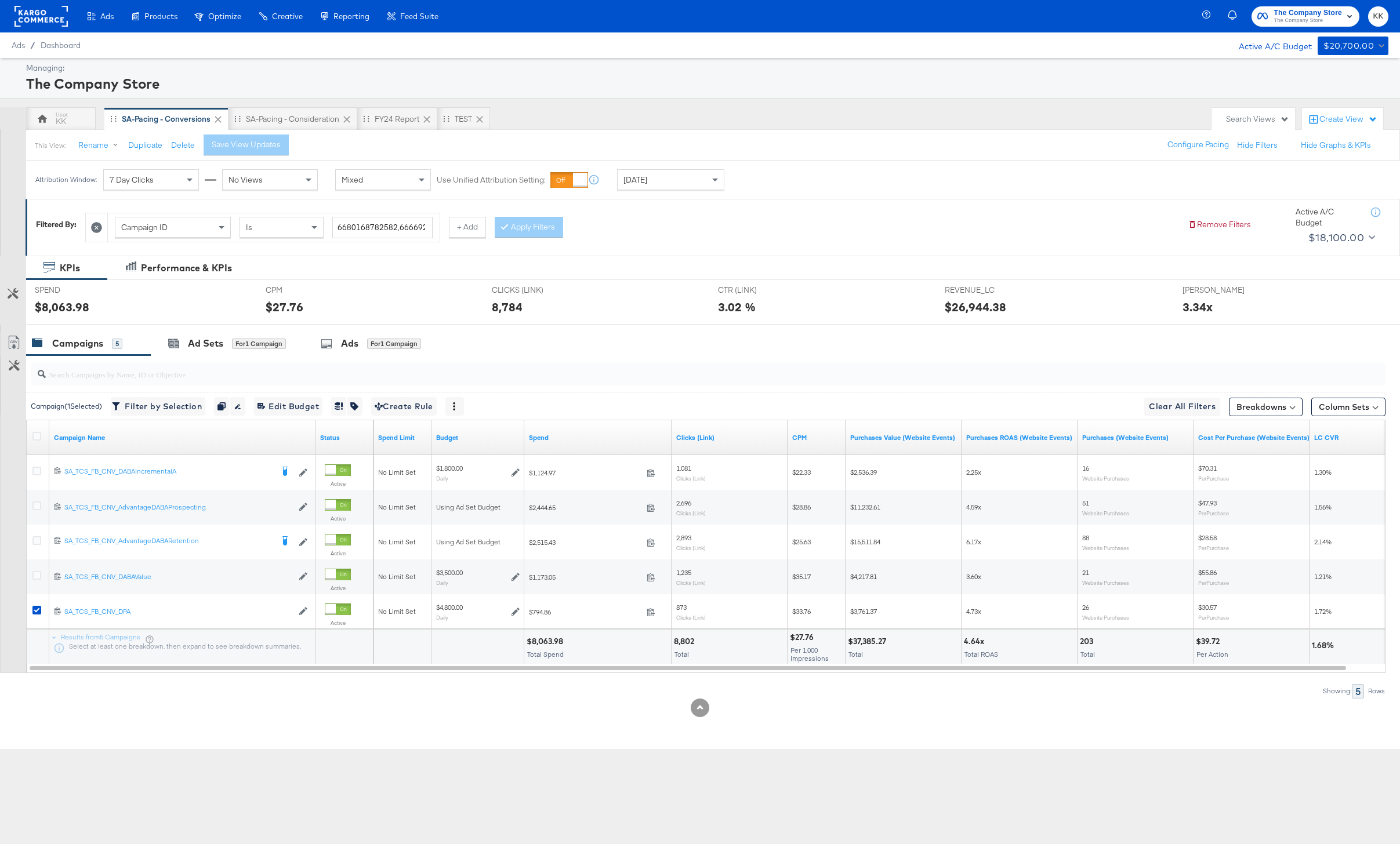
click at [226, 321] on div "SPEND SPEND $8,063.98" at bounding box center [141, 302] width 231 height 44
click at [226, 353] on div "Ad Sets for 1 Campaign" at bounding box center [226, 343] width 153 height 25
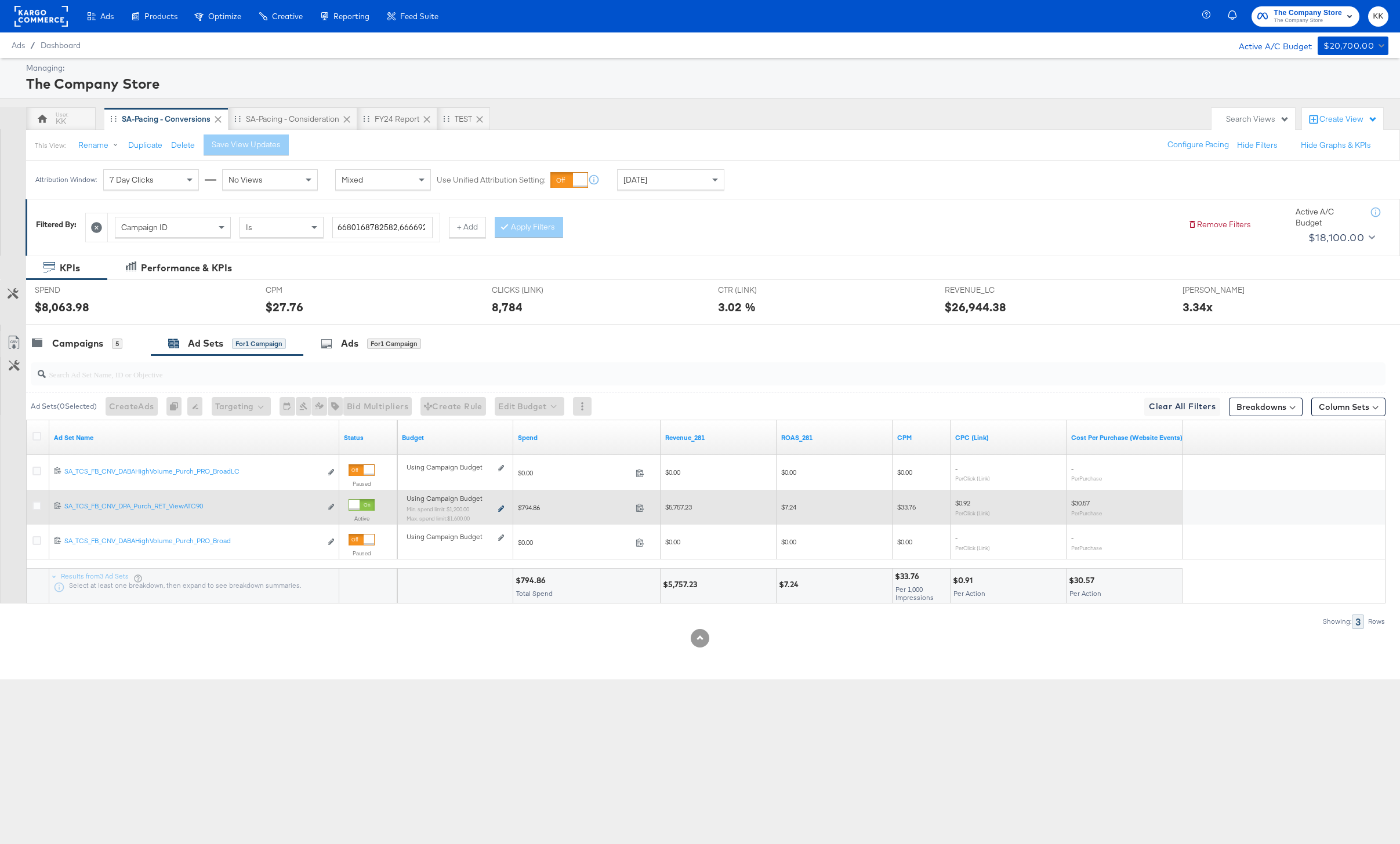
click at [500, 509] on icon at bounding box center [501, 508] width 6 height 6
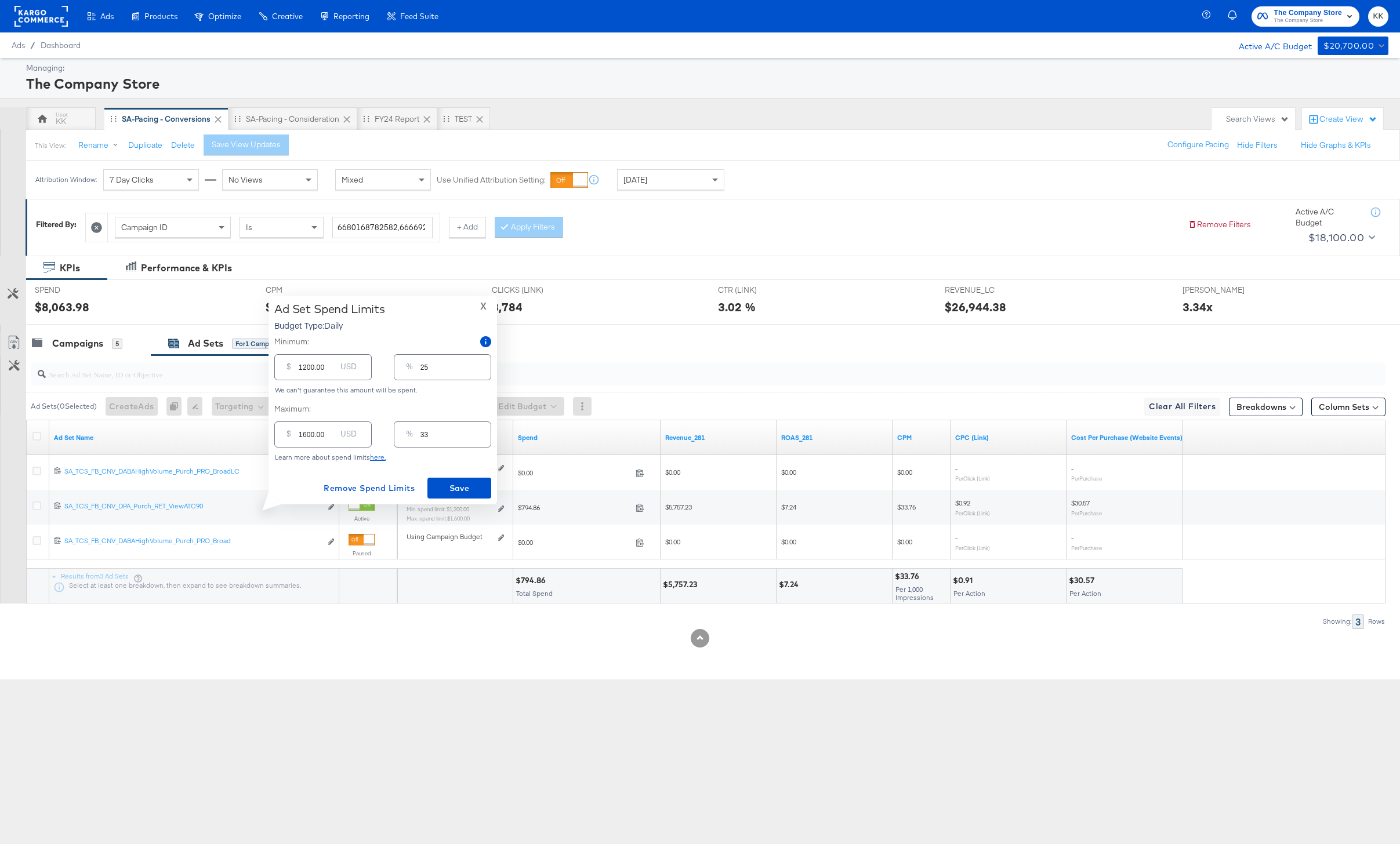
click at [306, 369] on input "1200.00" at bounding box center [317, 362] width 37 height 25
type input "100.00"
type input "2"
type input "1400.00"
type input "29"
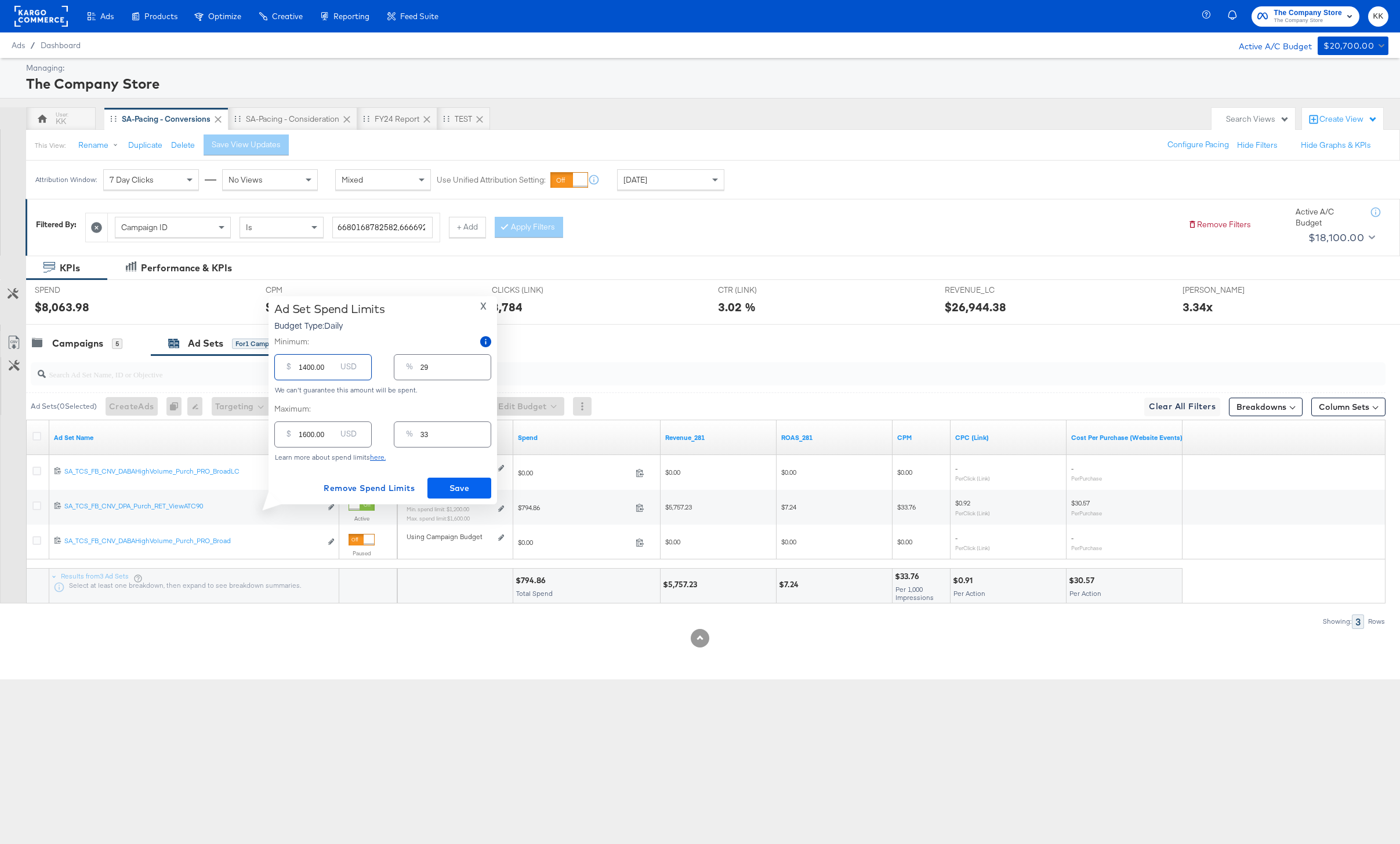
type input "1400.00"
click at [466, 492] on span "Save" at bounding box center [459, 488] width 55 height 14
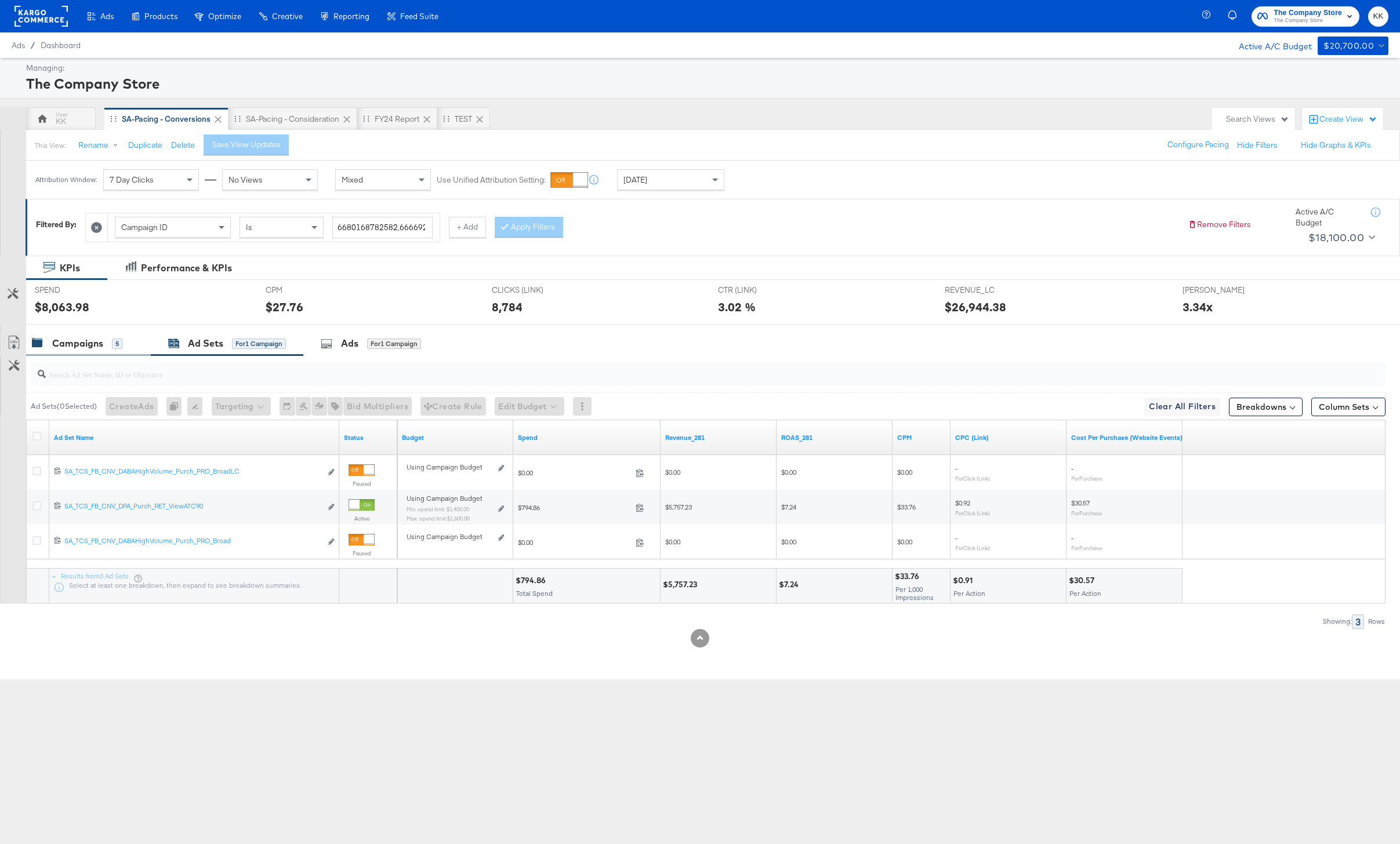
click at [121, 346] on div "5" at bounding box center [117, 344] width 11 height 11
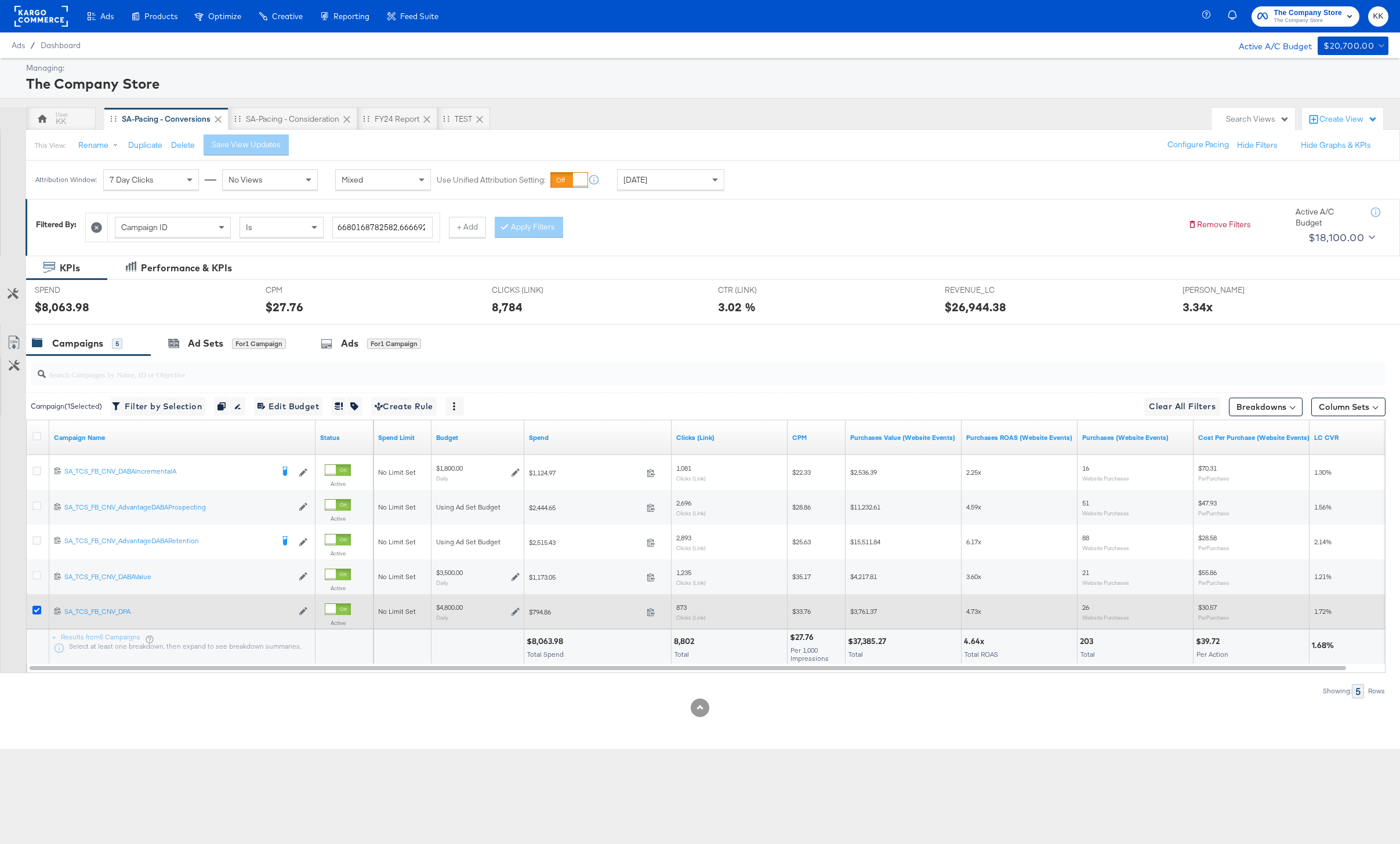
click at [36, 607] on icon at bounding box center [36, 609] width 8 height 8
click at [0, 0] on input "checkbox" at bounding box center [0, 0] width 0 height 0
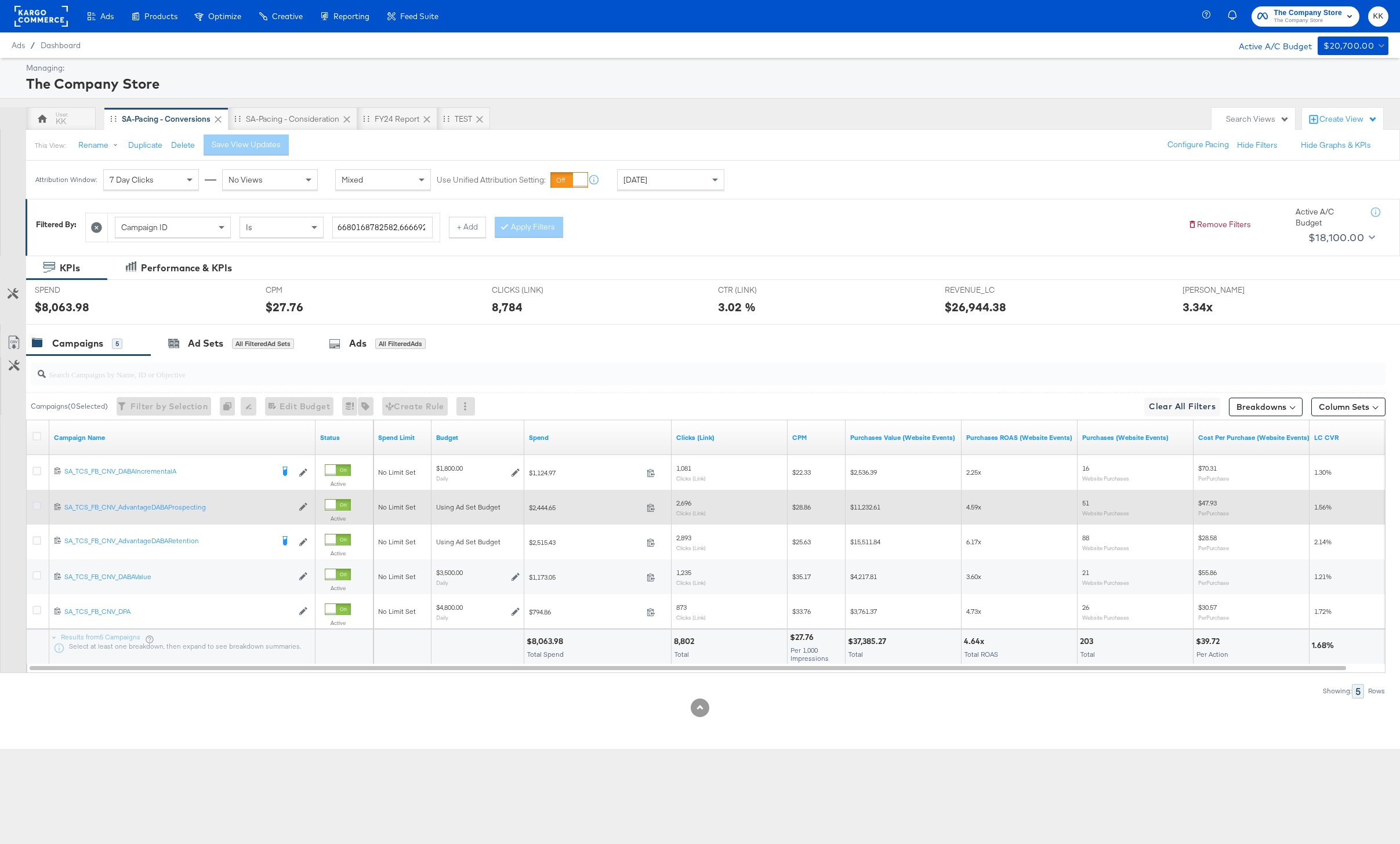
click at [33, 503] on icon at bounding box center [36, 505] width 8 height 8
click at [0, 0] on input "checkbox" at bounding box center [0, 0] width 0 height 0
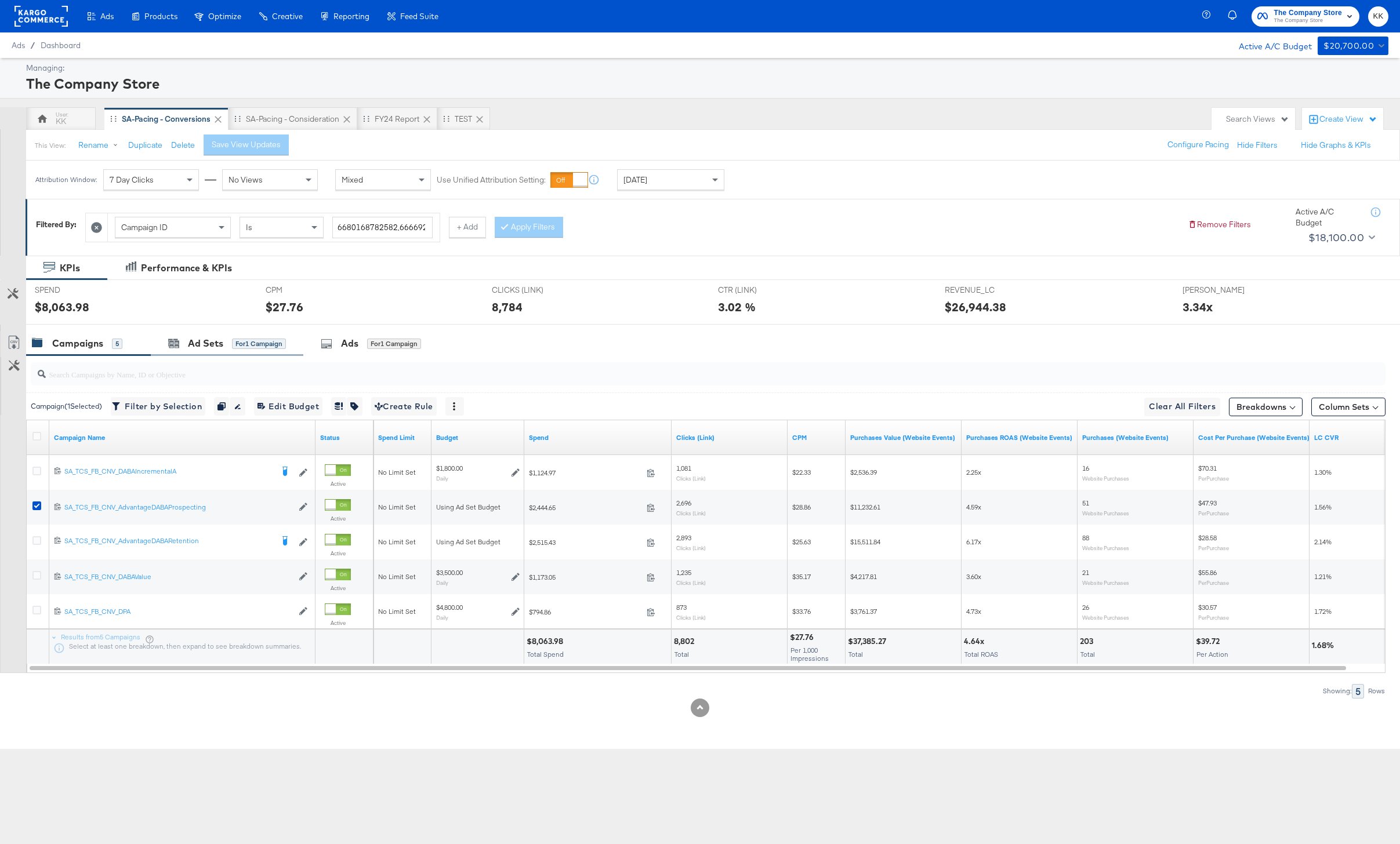
click at [204, 333] on div "Ad Sets for 1 Campaign" at bounding box center [226, 343] width 153 height 25
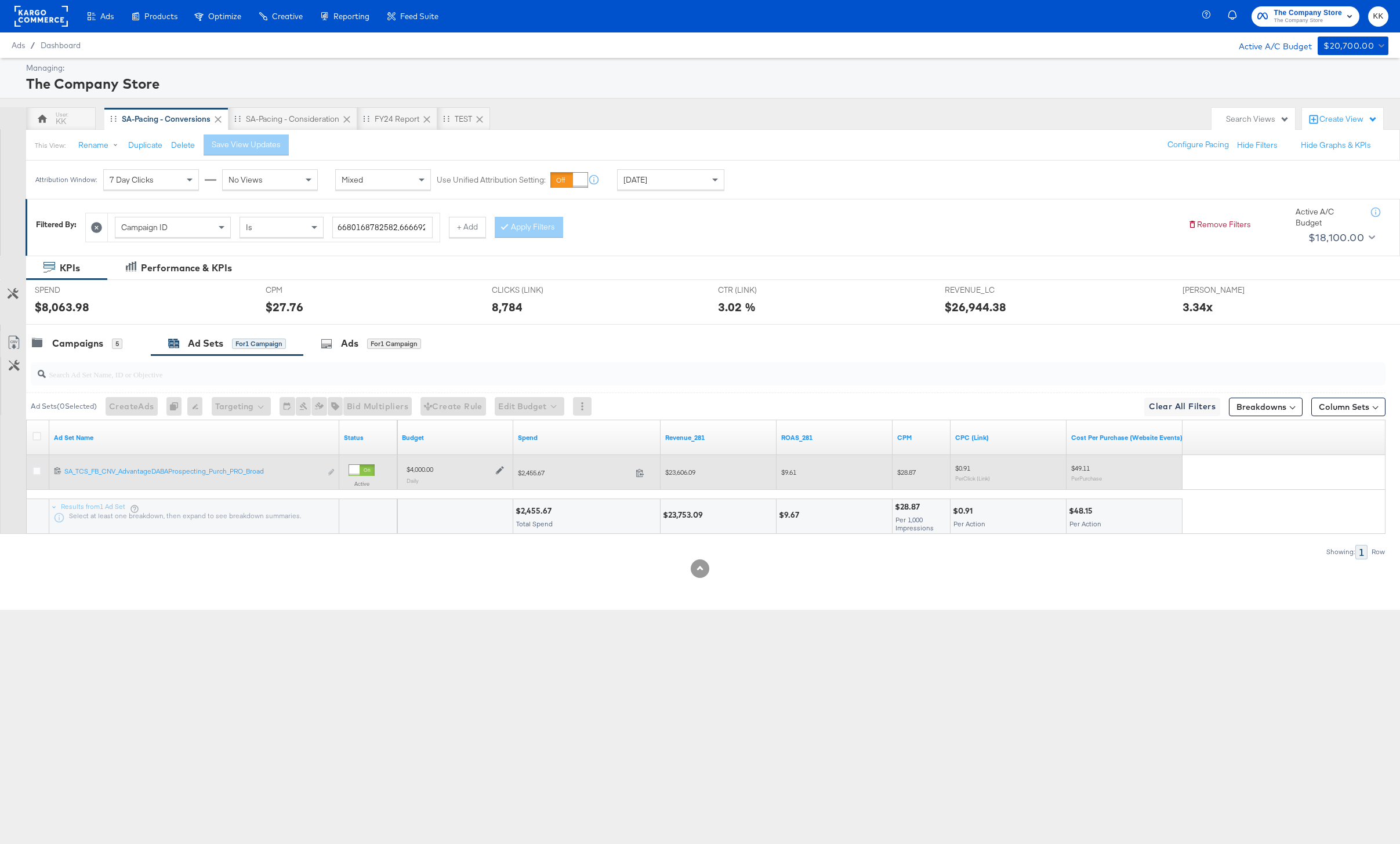
click at [502, 467] on icon at bounding box center [499, 470] width 8 height 8
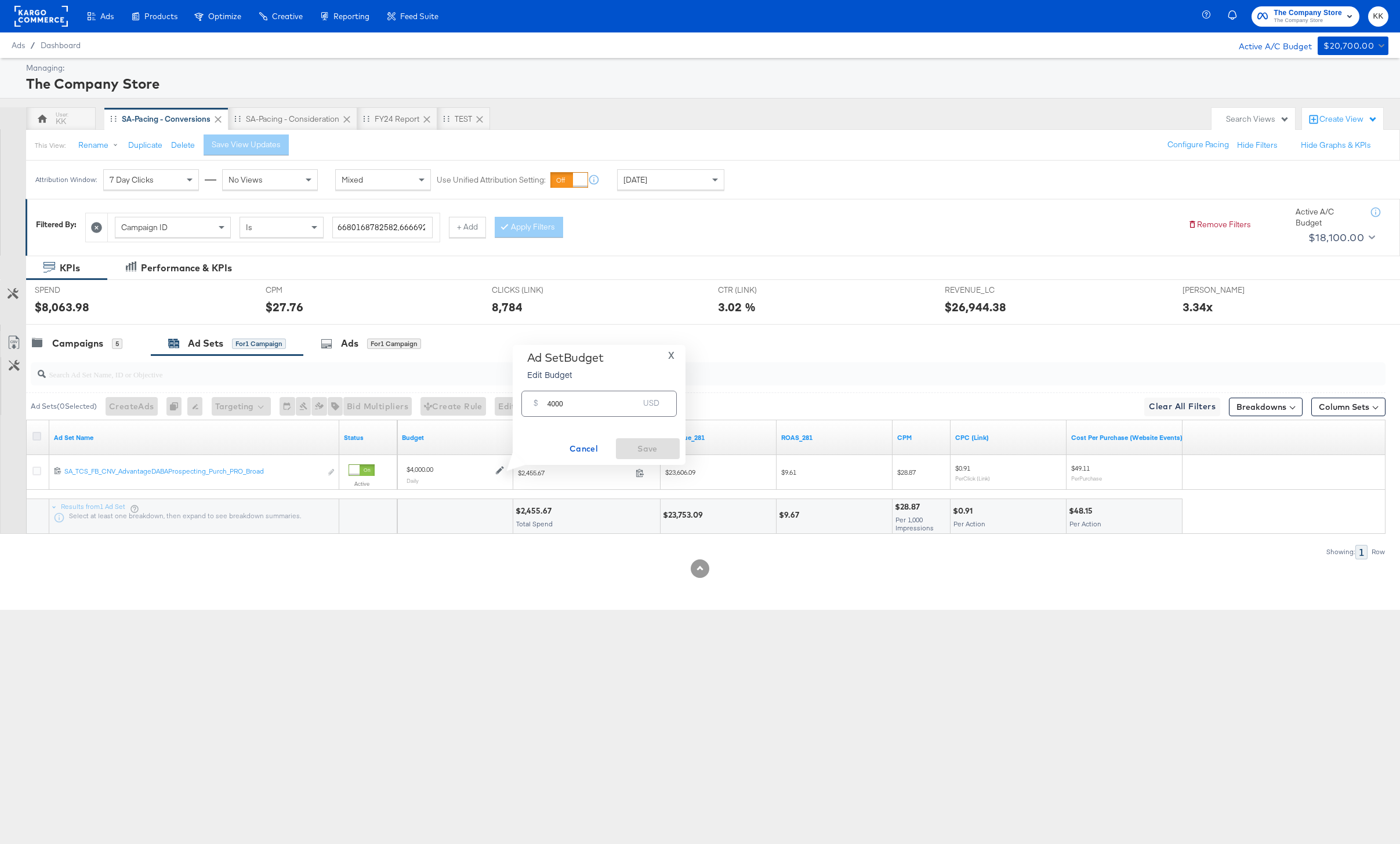
click at [40, 438] on icon at bounding box center [36, 435] width 8 height 8
click at [0, 0] on input "checkbox" at bounding box center [0, 0] width 0 height 0
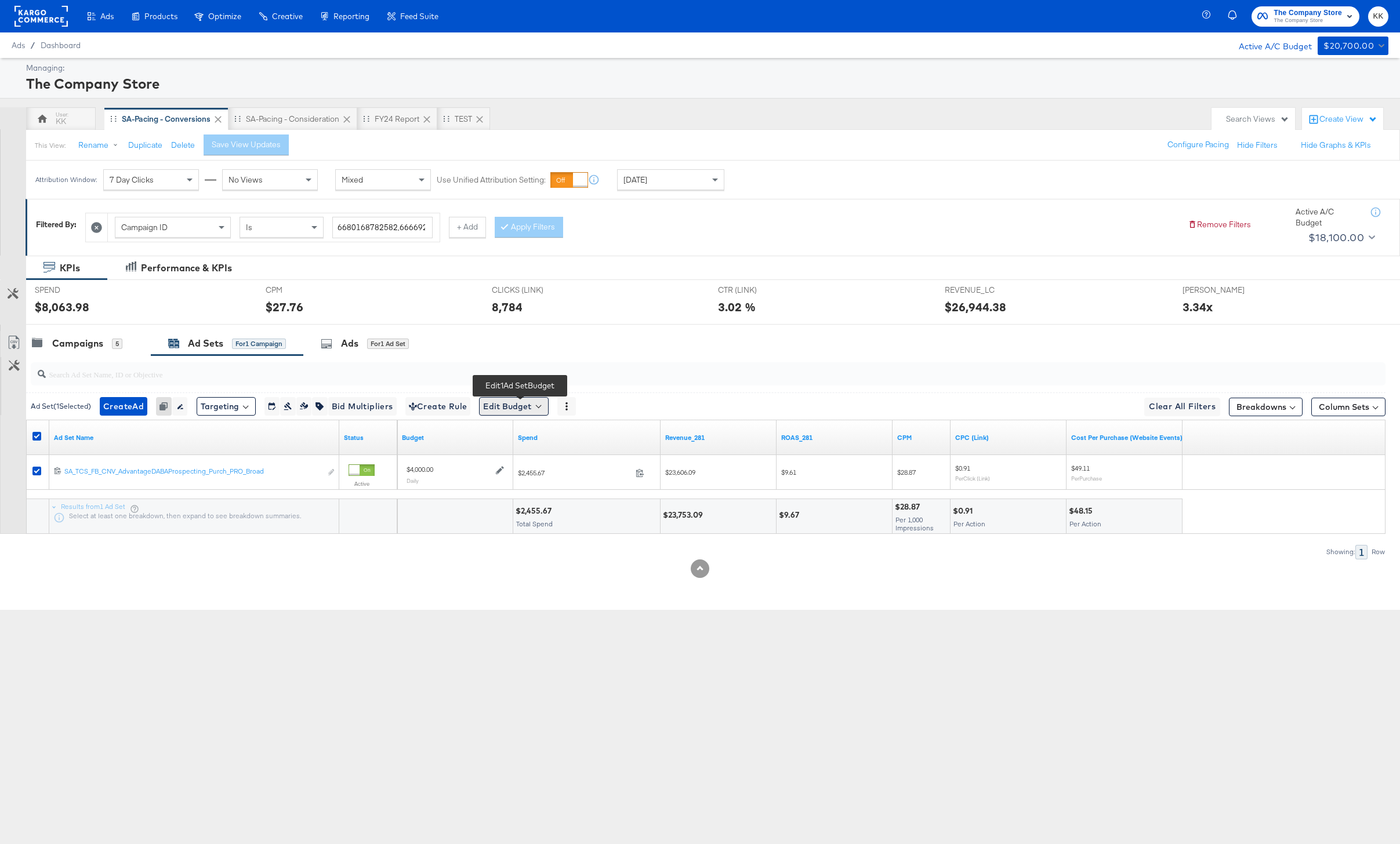
click at [514, 398] on button "Edit Budget" at bounding box center [514, 406] width 70 height 18
click at [522, 428] on button "Edit Ad Set Budget" at bounding box center [531, 436] width 103 height 18
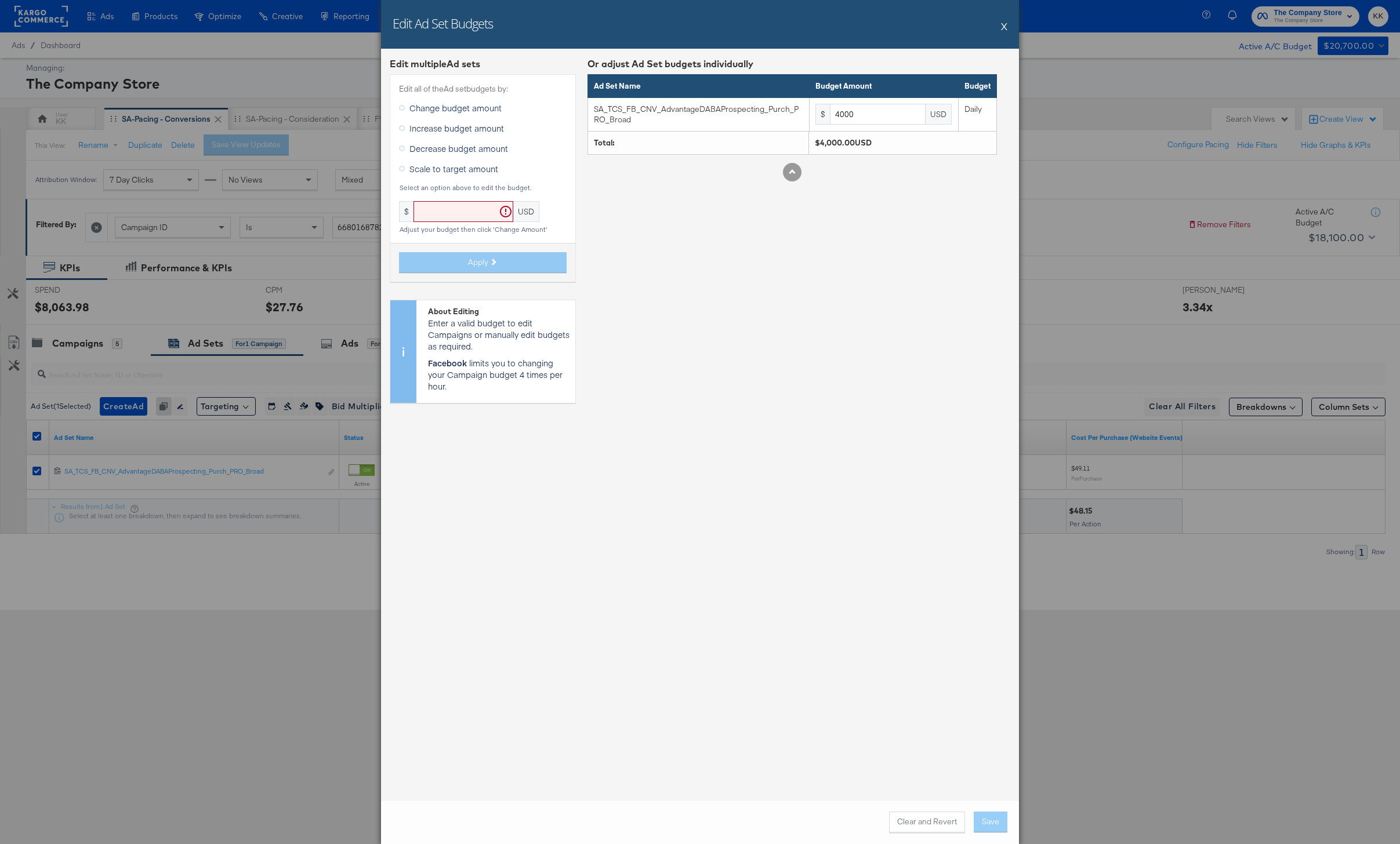
click at [440, 124] on span "Increase budget amount" at bounding box center [457, 128] width 94 height 11
click at [0, 0] on input "Increase budget amount" at bounding box center [0, 0] width 0 height 0
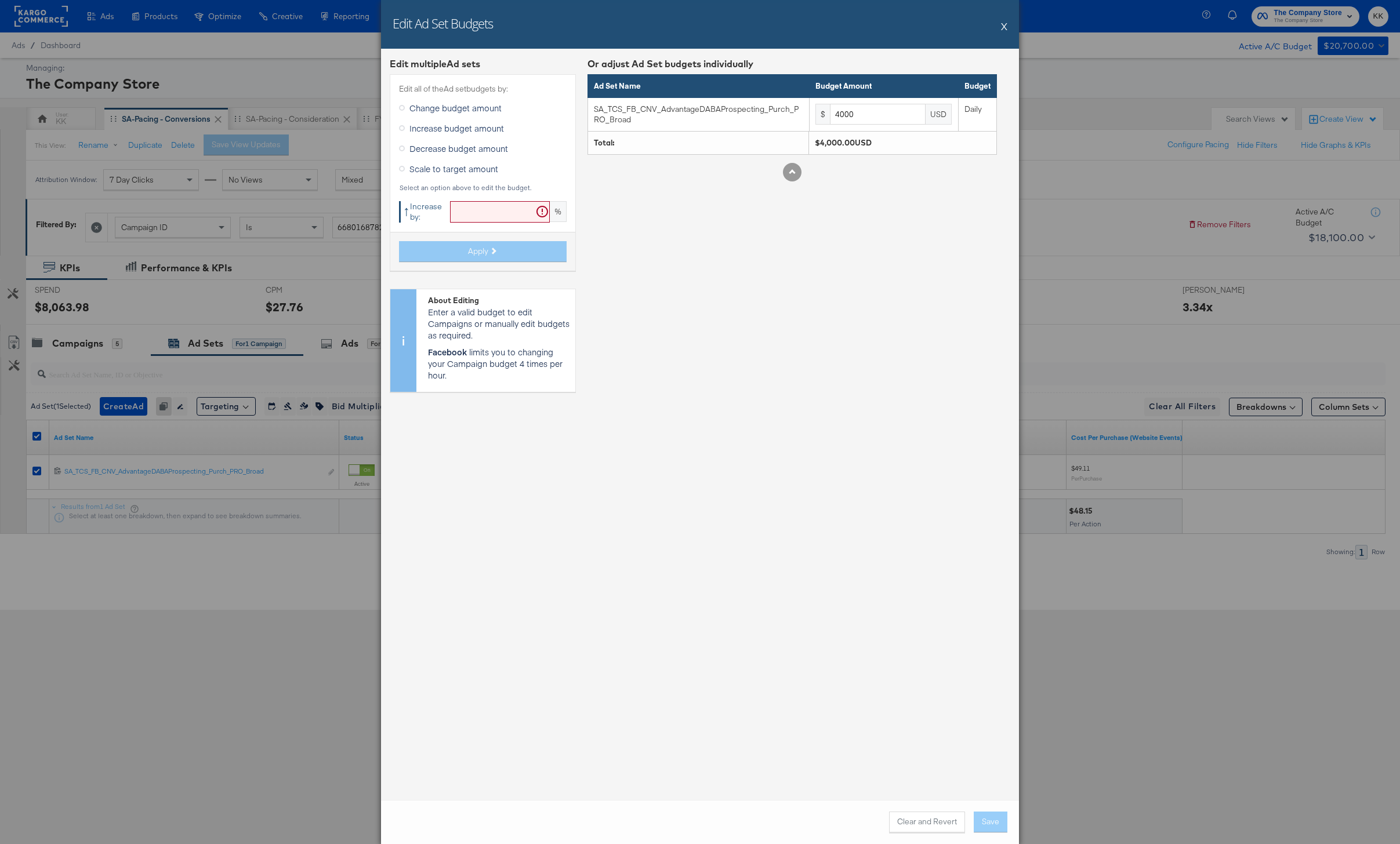
click at [469, 195] on div "Edit all of the Ad set budgets by: Change budget amount Increase budget amount …" at bounding box center [483, 172] width 186 height 197
click at [469, 206] on input "text" at bounding box center [499, 212] width 100 height 21
type input "15"
click at [480, 250] on span "Apply" at bounding box center [478, 251] width 21 height 11
type input "4600"
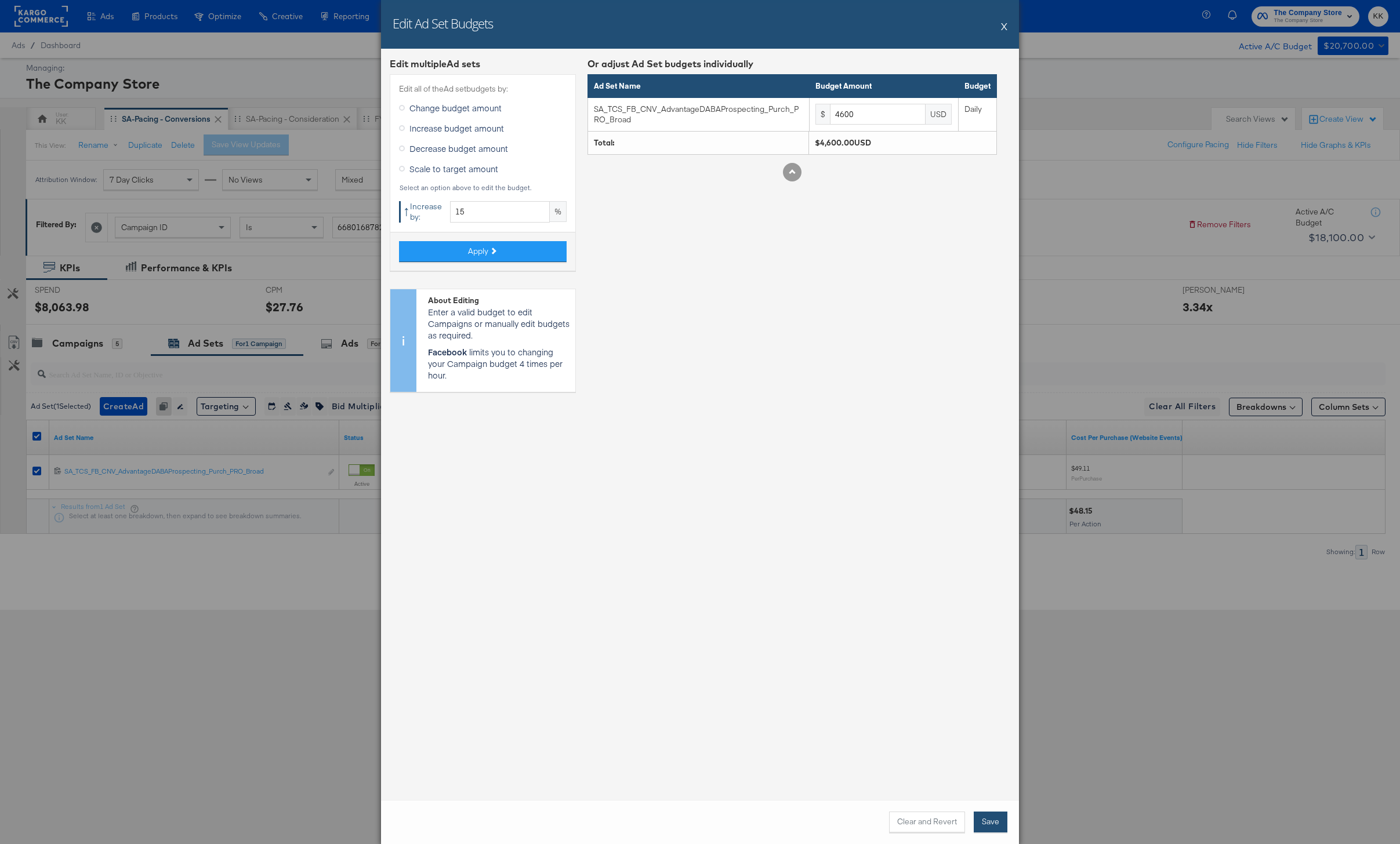
click at [996, 827] on button "Save" at bounding box center [990, 821] width 33 height 21
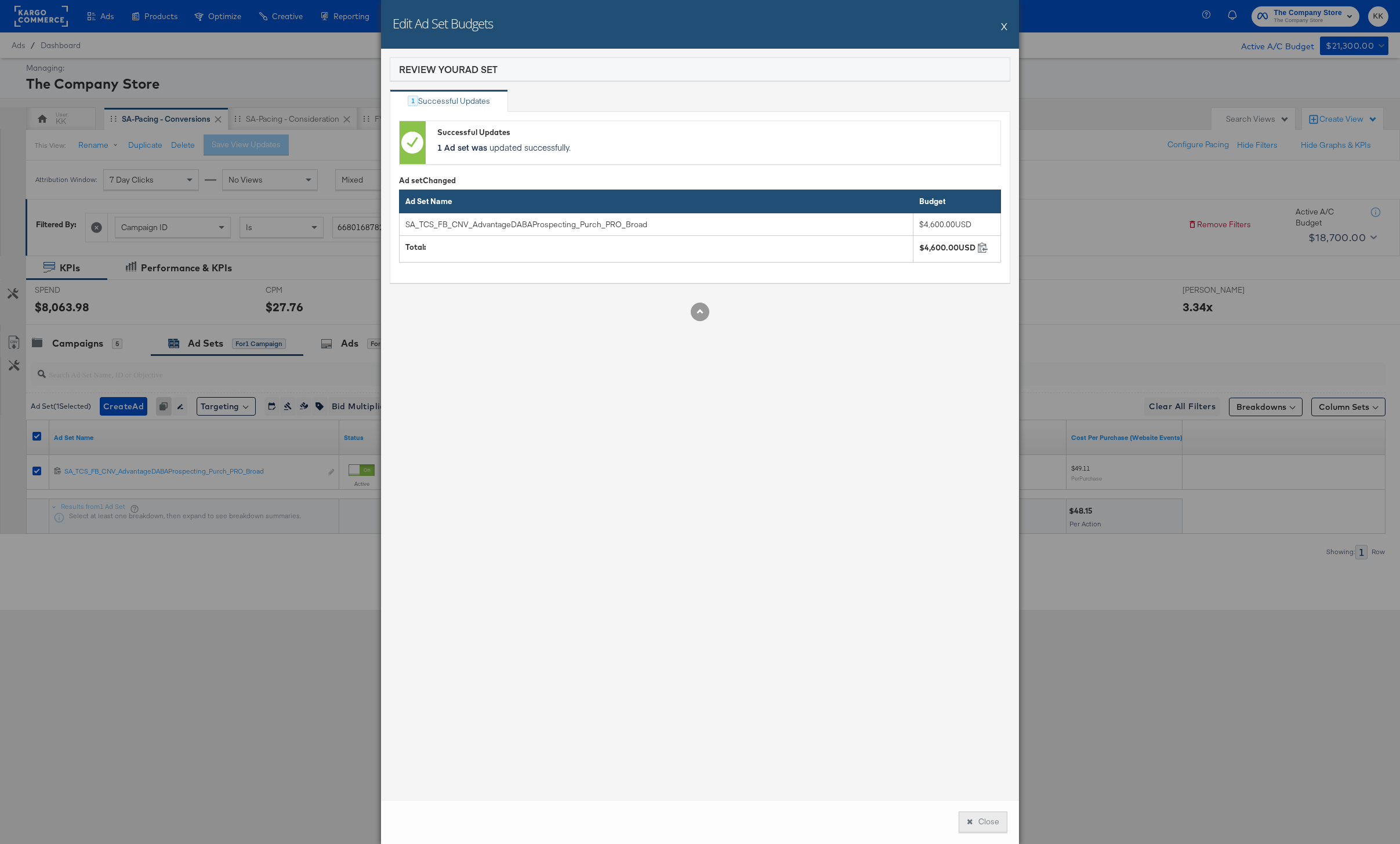
click at [978, 811] on div "Close" at bounding box center [699, 822] width 638 height 44
click at [993, 828] on button "Close" at bounding box center [983, 821] width 49 height 21
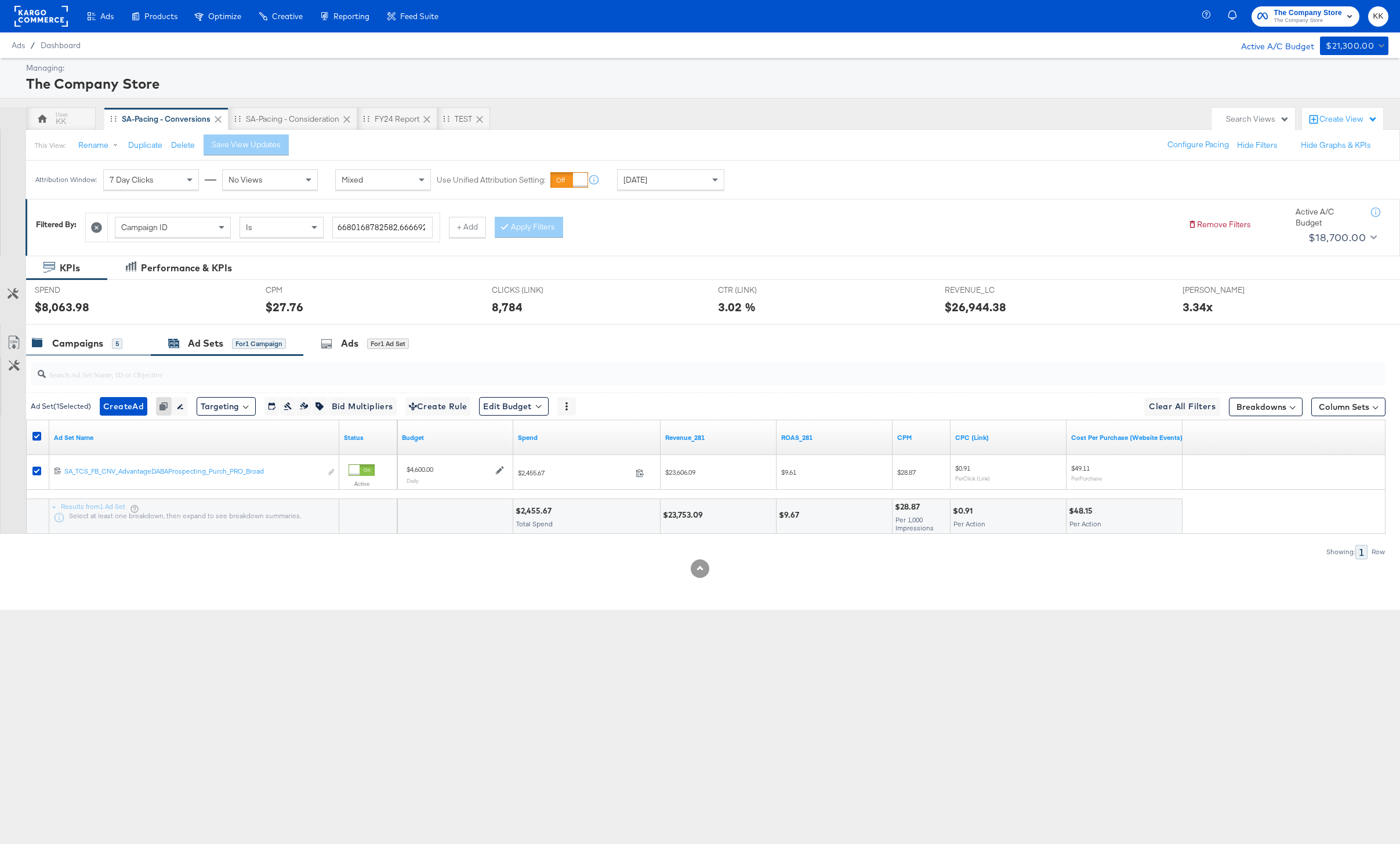
click at [87, 346] on div "Campaigns" at bounding box center [78, 343] width 51 height 14
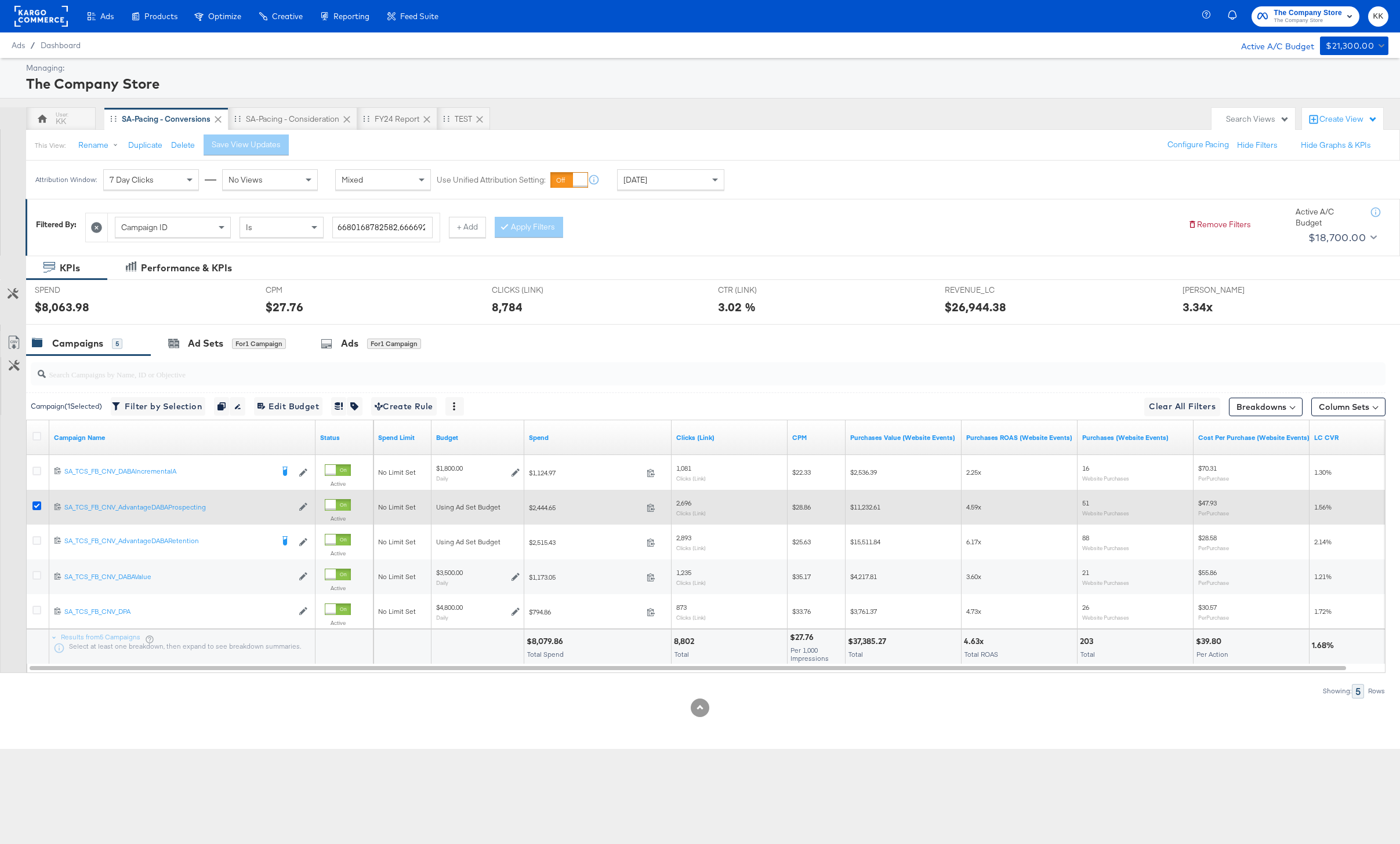
click at [33, 507] on icon at bounding box center [36, 505] width 8 height 8
click at [0, 0] on input "checkbox" at bounding box center [0, 0] width 0 height 0
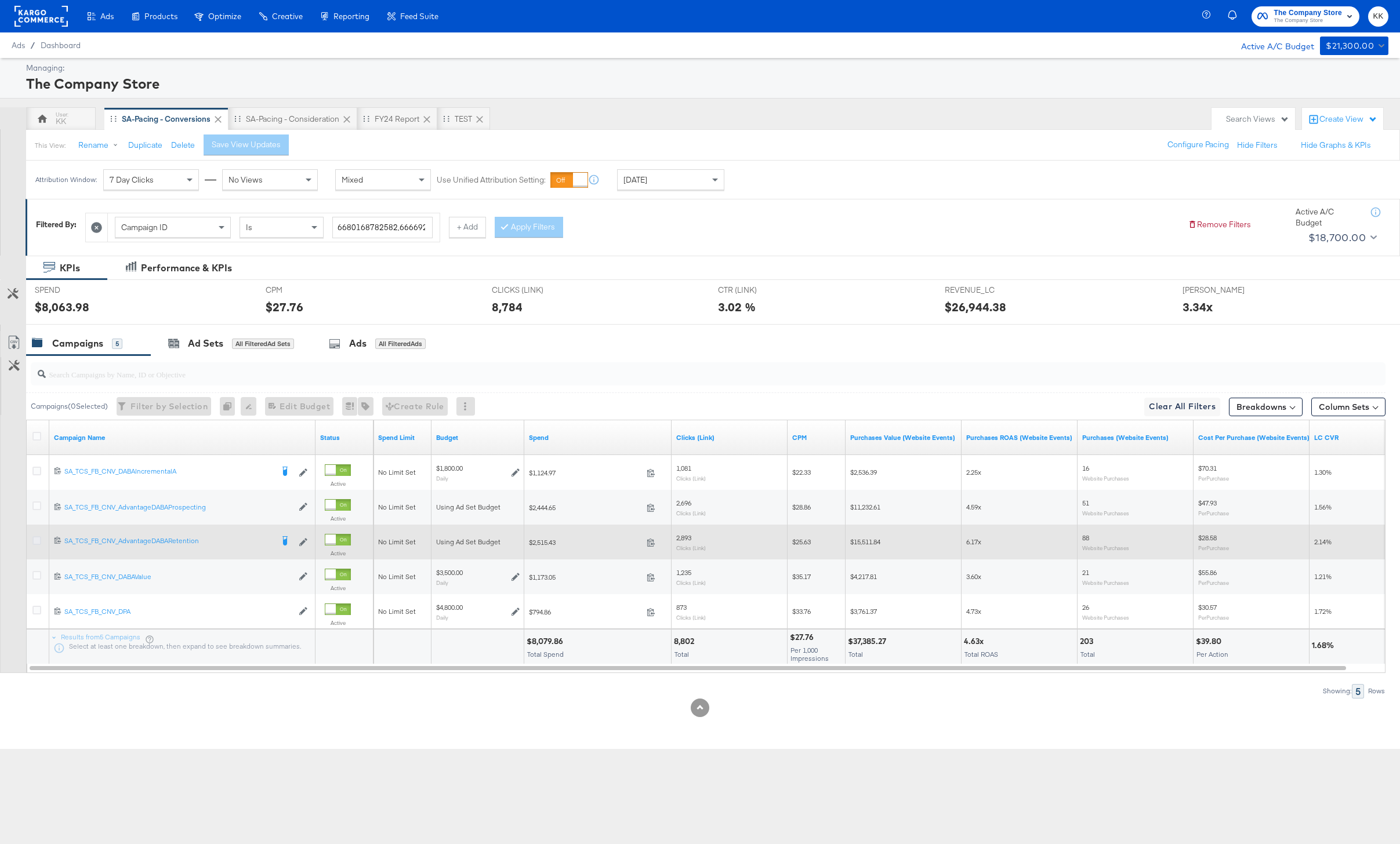
click at [33, 537] on icon at bounding box center [36, 540] width 8 height 8
click at [0, 0] on input "checkbox" at bounding box center [0, 0] width 0 height 0
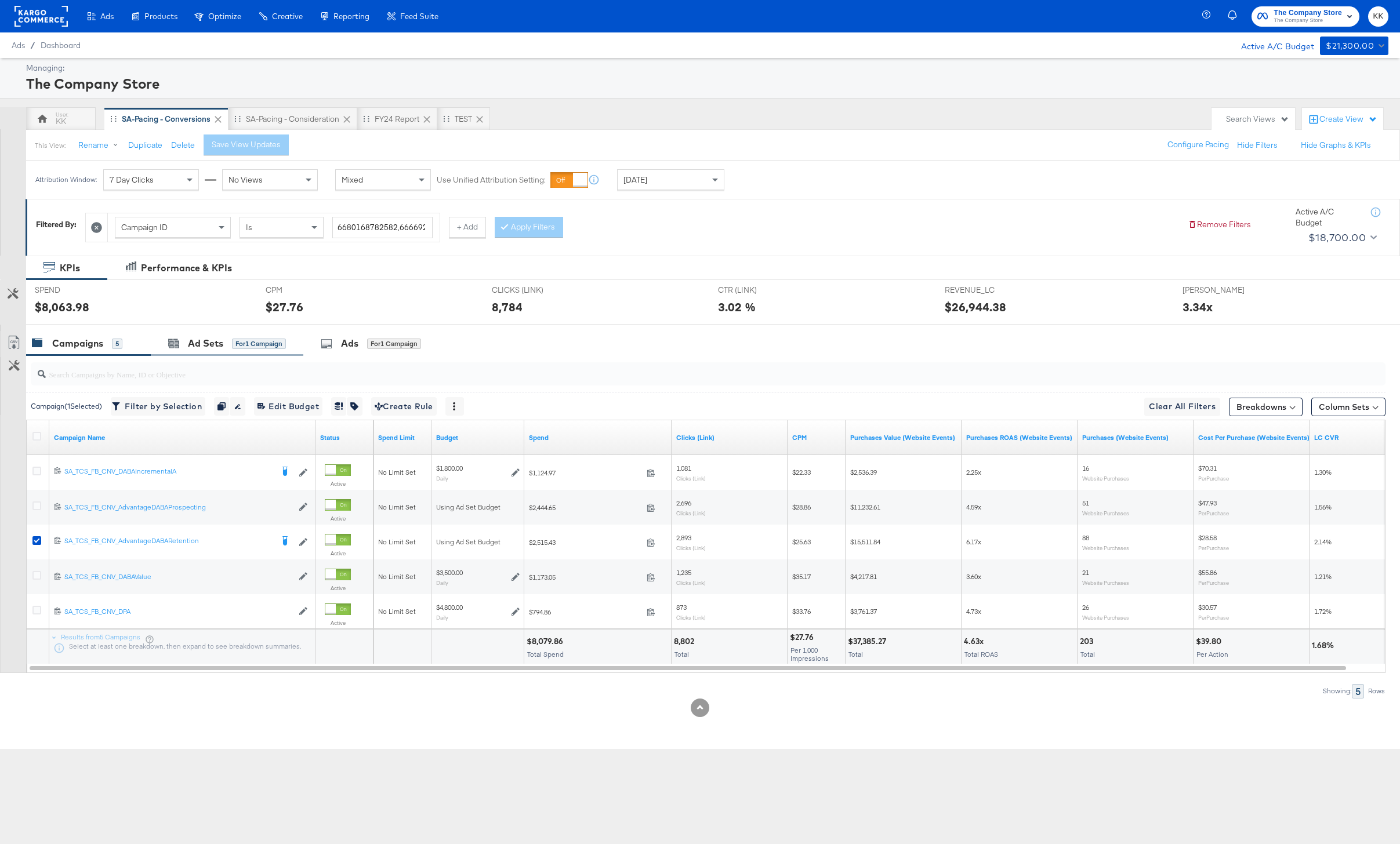
click at [217, 352] on div "Ad Sets for 1 Campaign" at bounding box center [226, 343] width 153 height 25
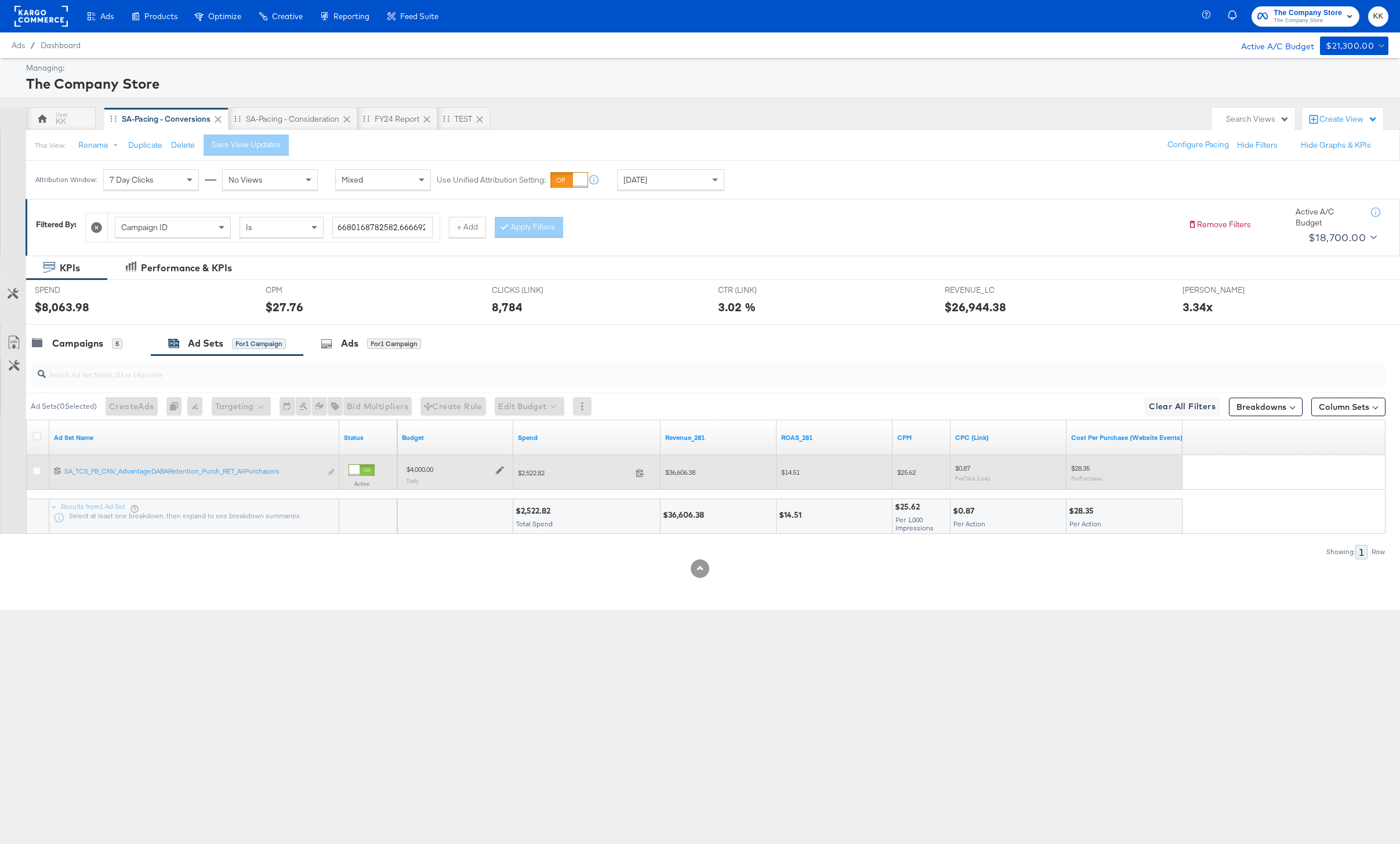
click at [496, 473] on icon at bounding box center [499, 469] width 8 height 8
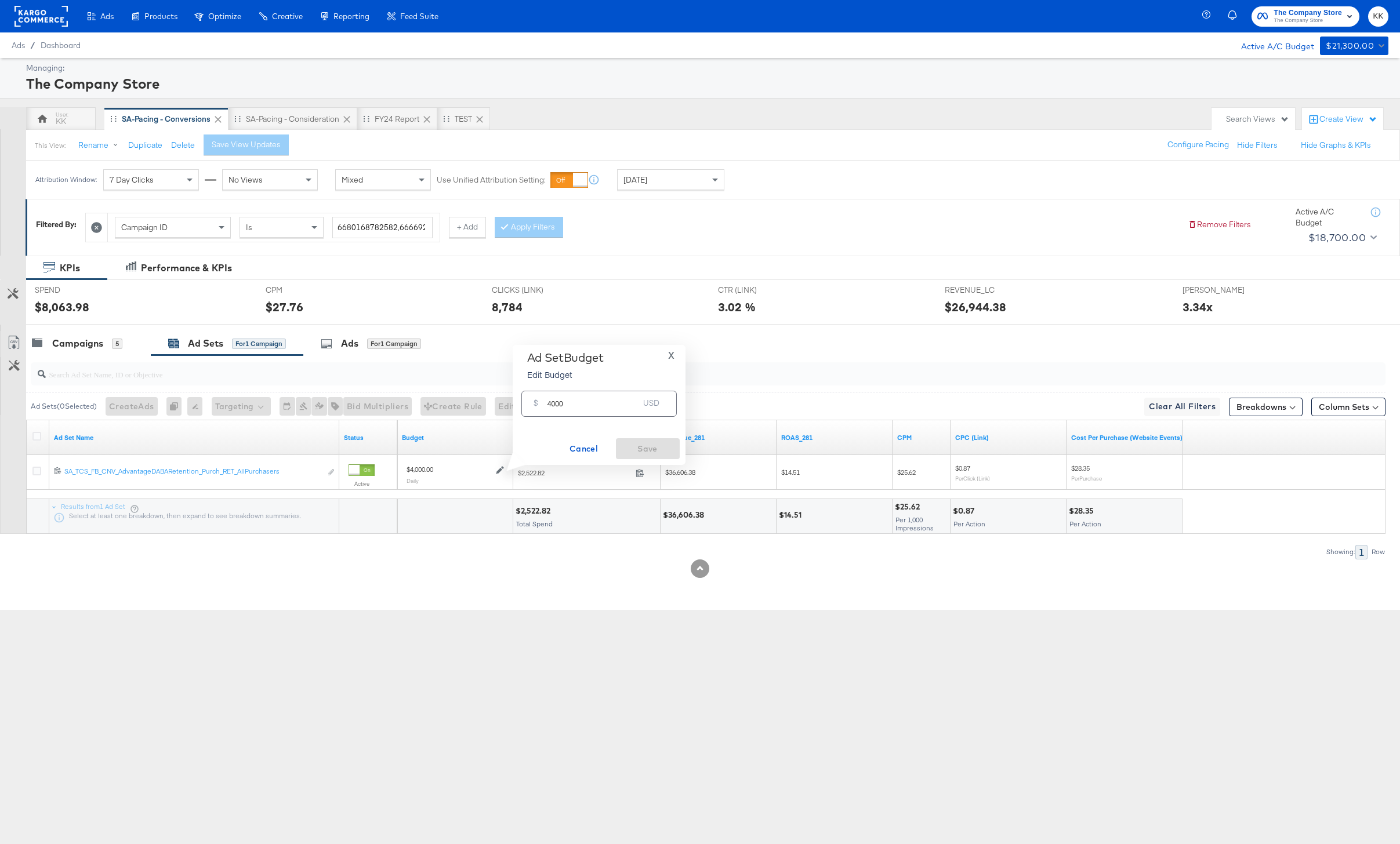
click at [555, 406] on input "4000" at bounding box center [593, 399] width 92 height 25
type input "4600"
click at [673, 457] on button "Save" at bounding box center [648, 448] width 64 height 21
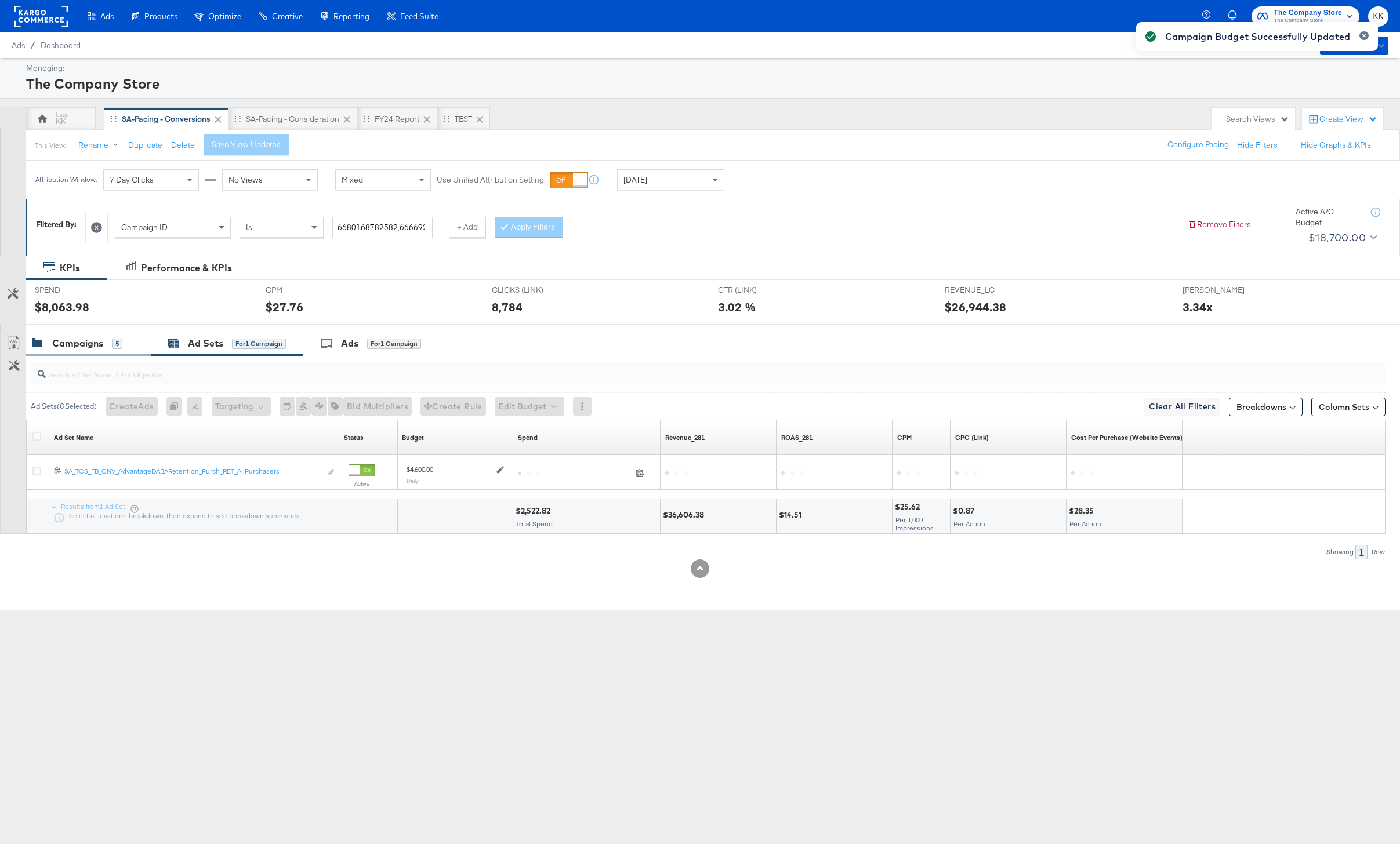
click at [94, 348] on div "Campaigns" at bounding box center [78, 343] width 51 height 14
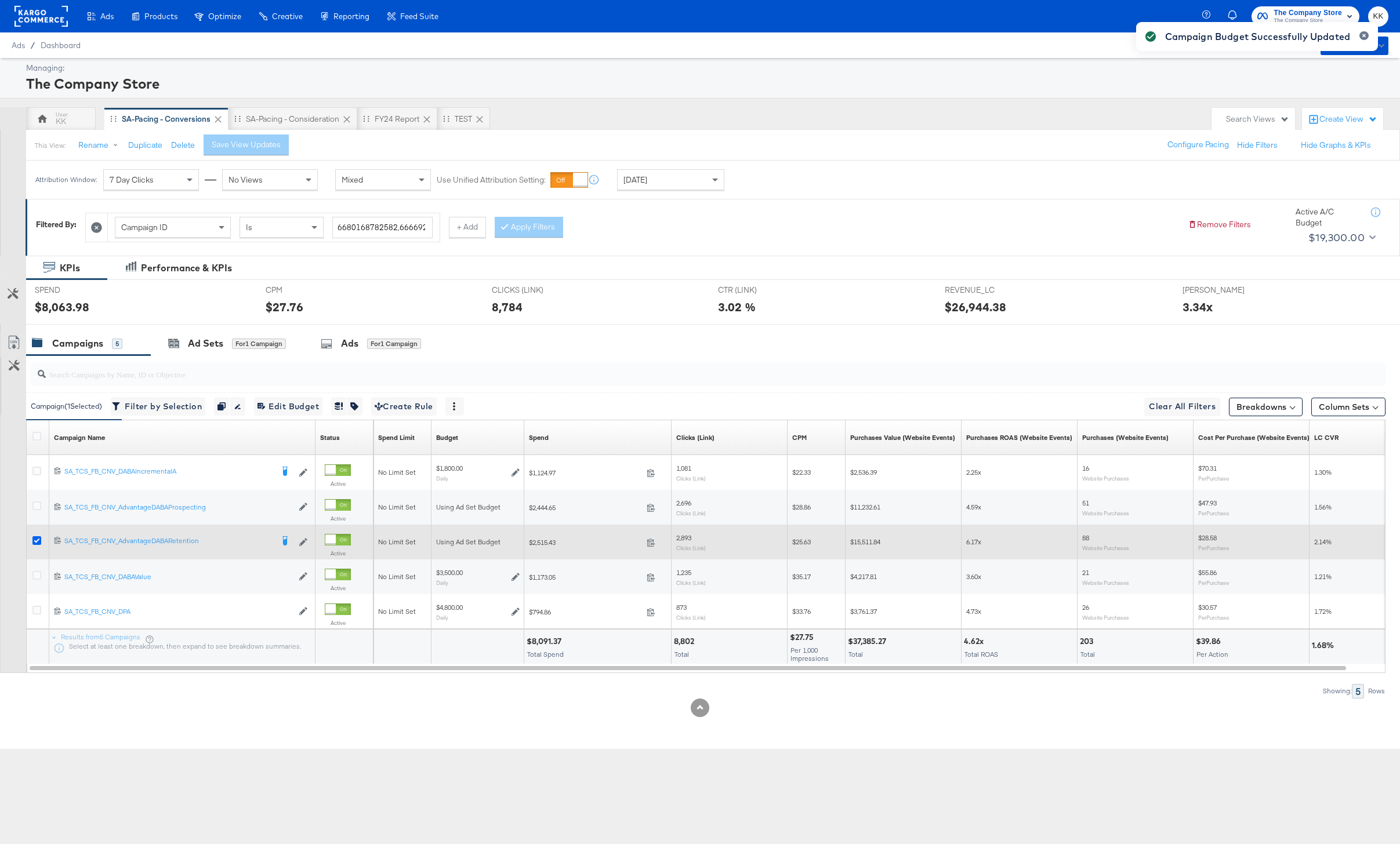
click at [40, 541] on icon at bounding box center [36, 540] width 8 height 8
click at [0, 0] on input "checkbox" at bounding box center [0, 0] width 0 height 0
